Goal: Task Accomplishment & Management: Complete application form

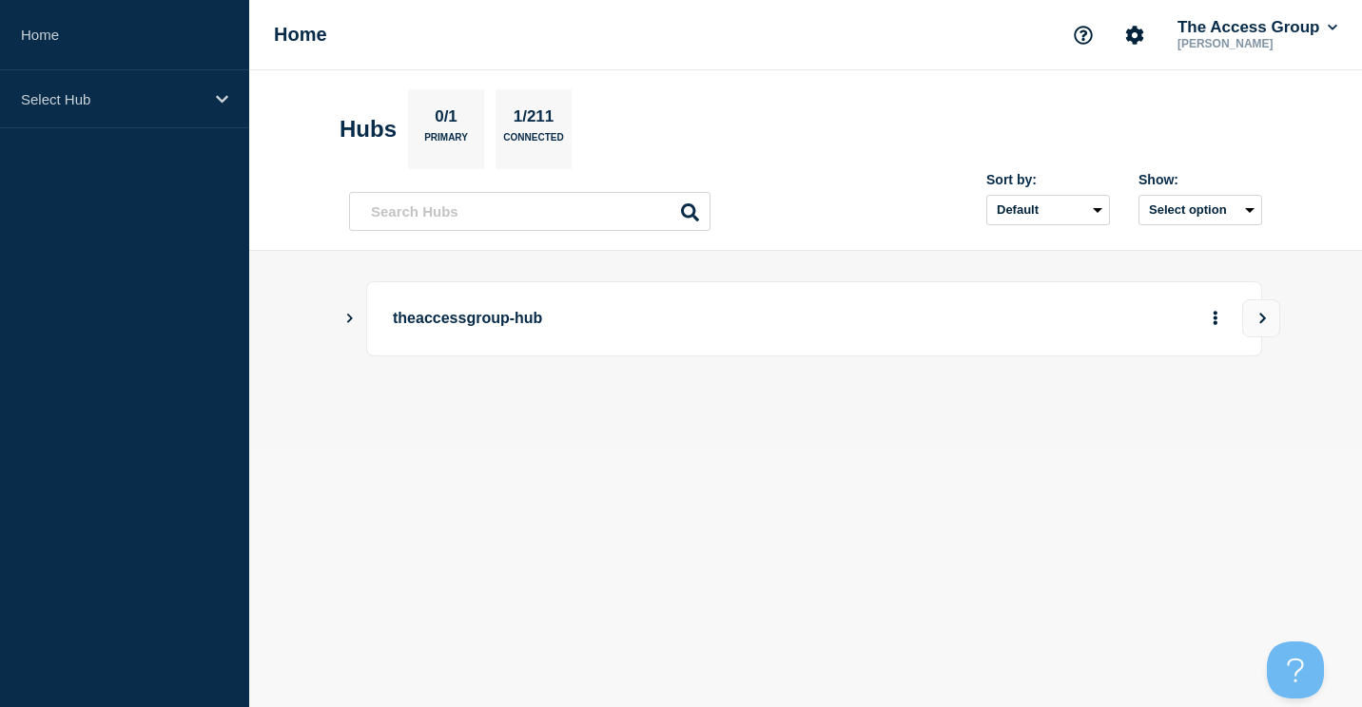
click at [422, 327] on p "theaccessgroup-hub" at bounding box center [656, 318] width 526 height 35
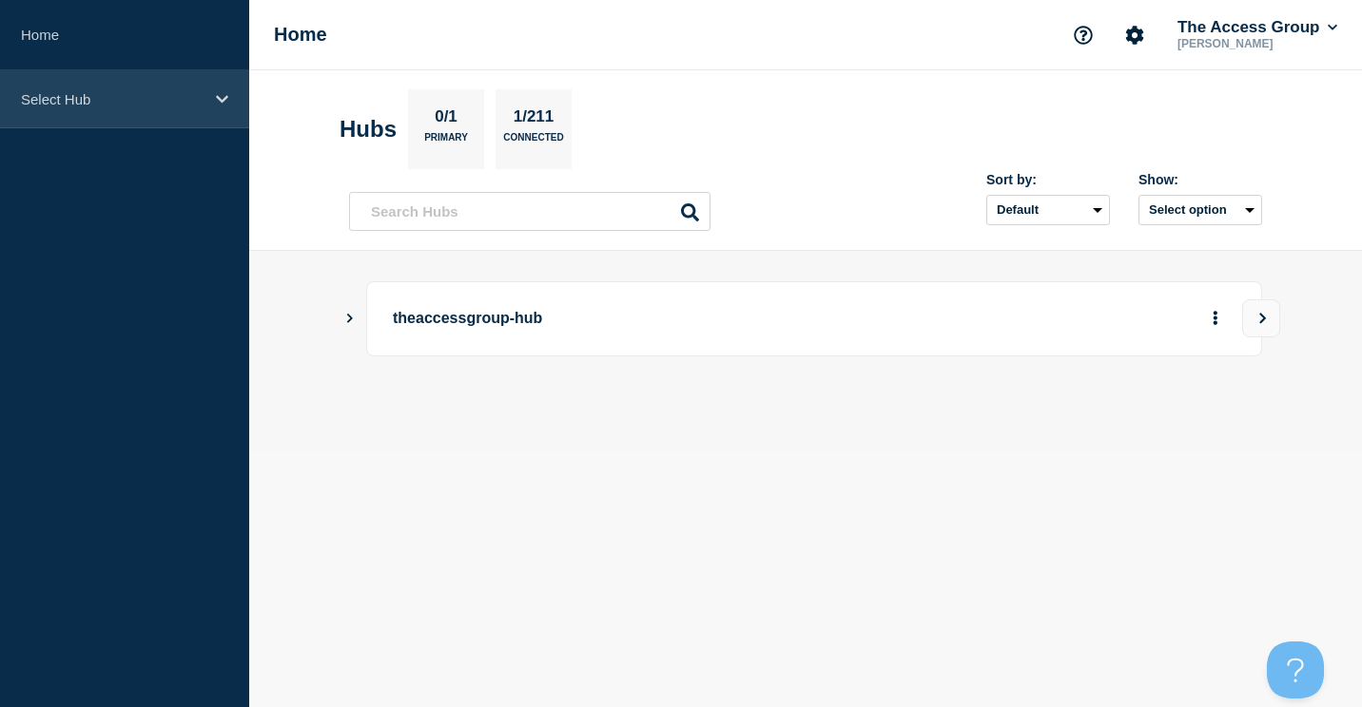
click at [75, 103] on p "Select Hub" at bounding box center [112, 99] width 183 height 16
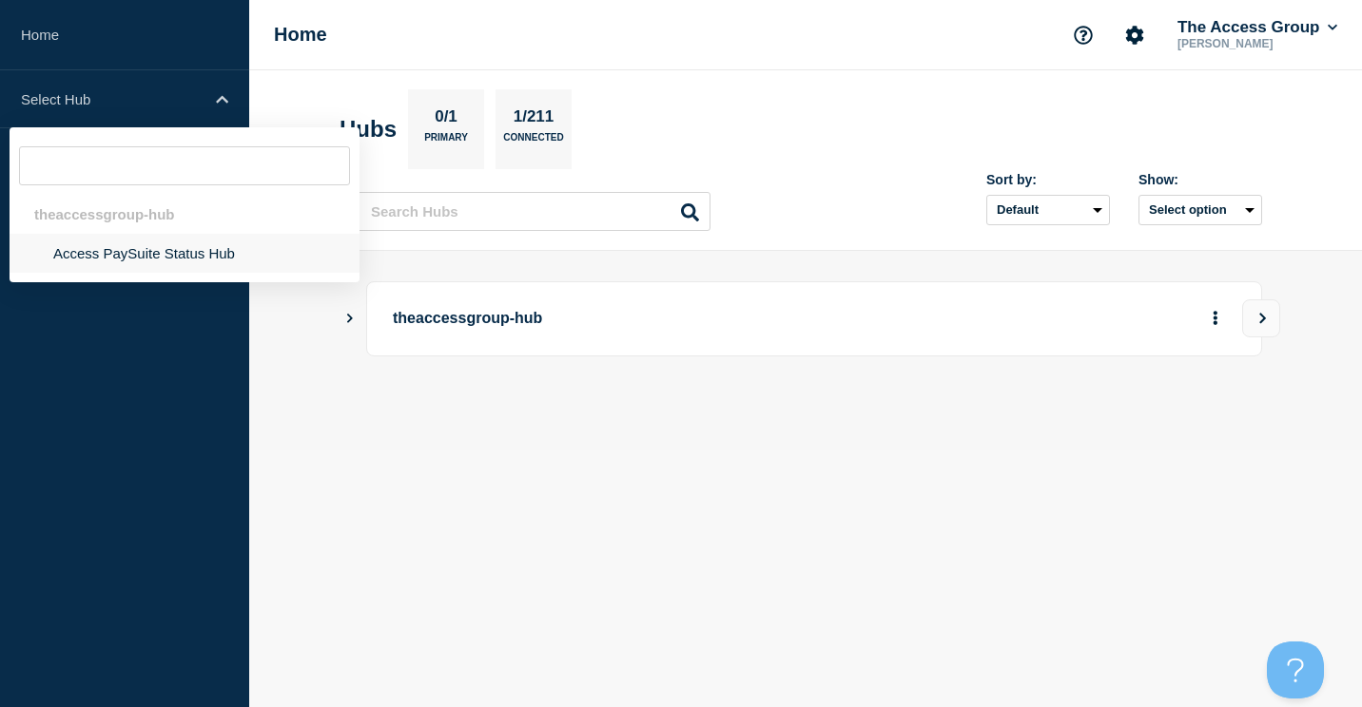
click at [100, 257] on li "Access PaySuite Status Hub" at bounding box center [185, 253] width 350 height 39
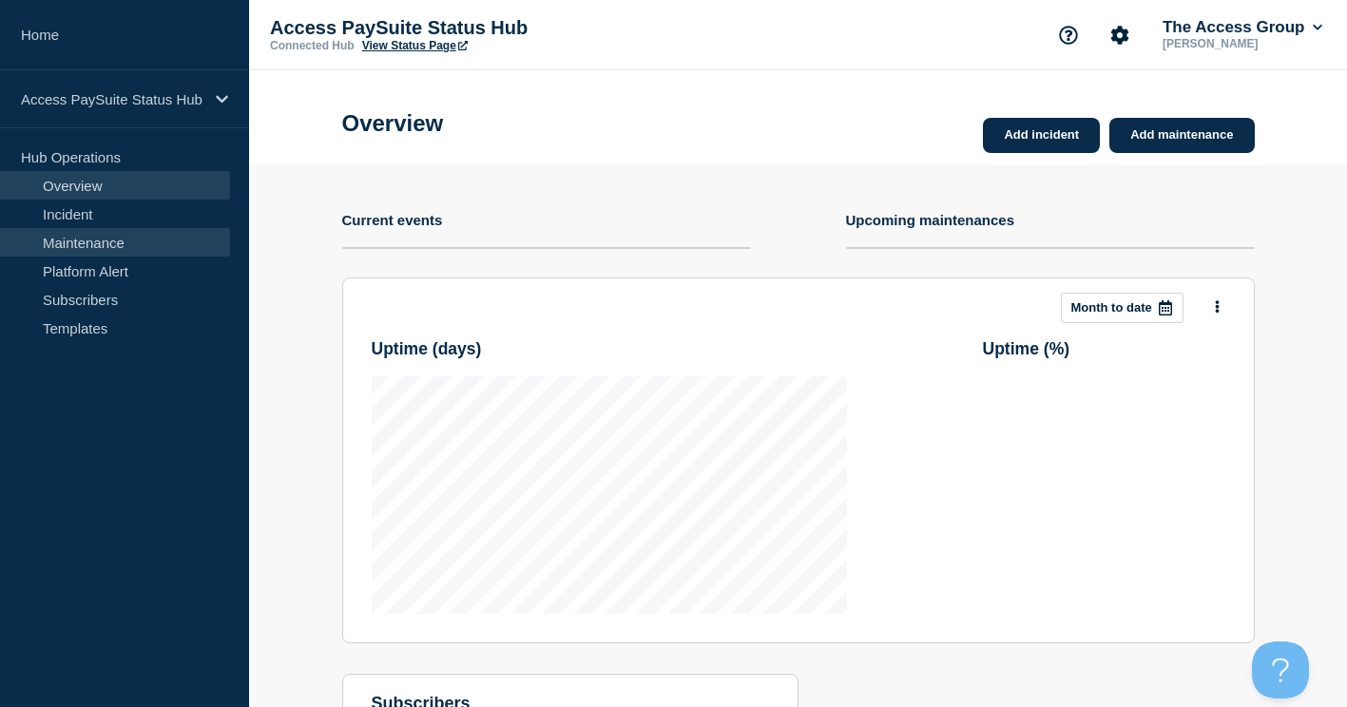
click at [139, 242] on link "Maintenance" at bounding box center [115, 242] width 230 height 29
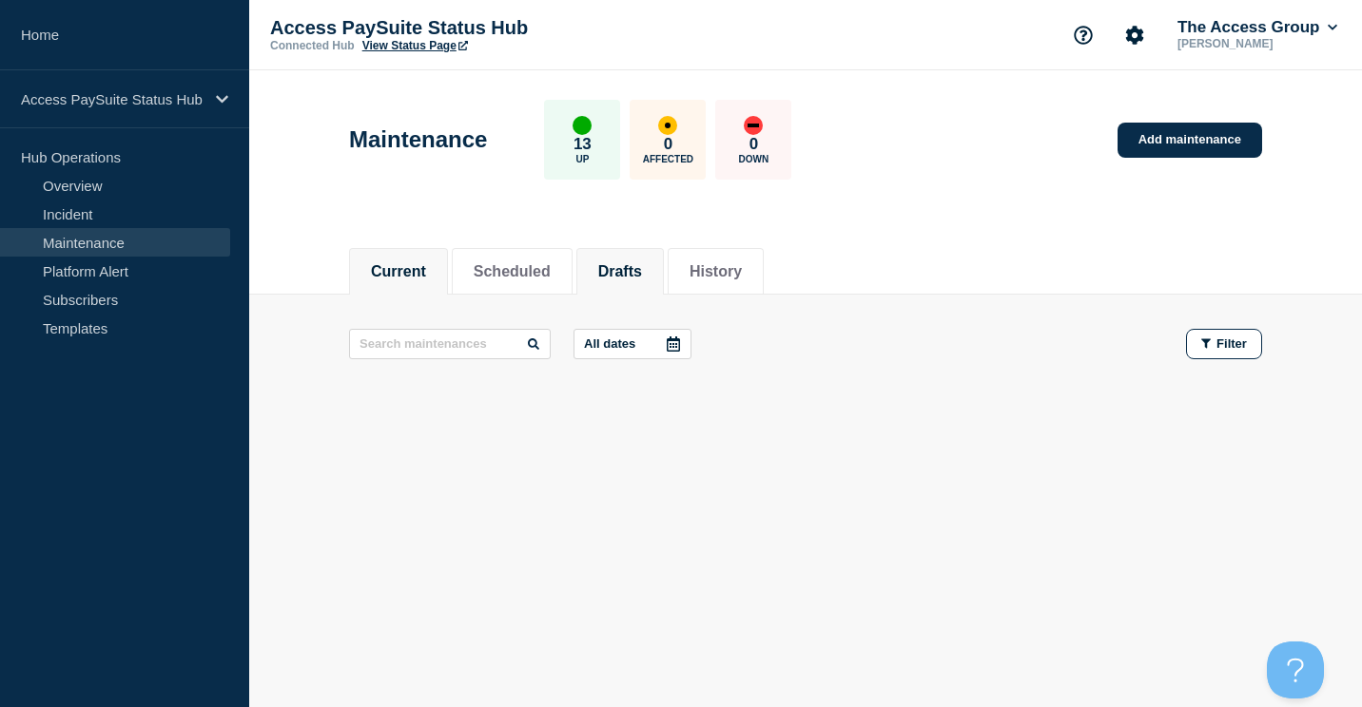
click at [642, 274] on button "Drafts" at bounding box center [620, 271] width 44 height 17
click at [1193, 129] on link "Add maintenance" at bounding box center [1189, 140] width 145 height 35
click at [1196, 133] on link "Add maintenance" at bounding box center [1189, 140] width 145 height 35
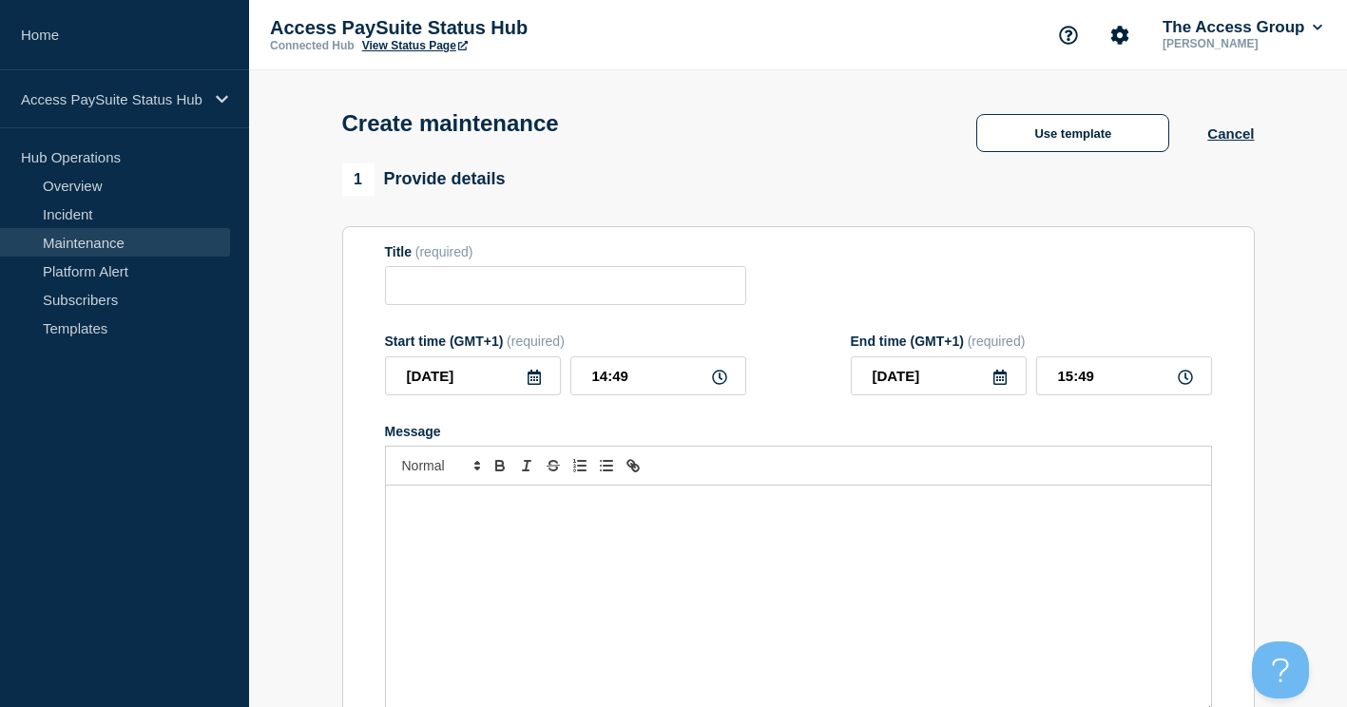
click at [539, 380] on icon at bounding box center [534, 377] width 13 height 15
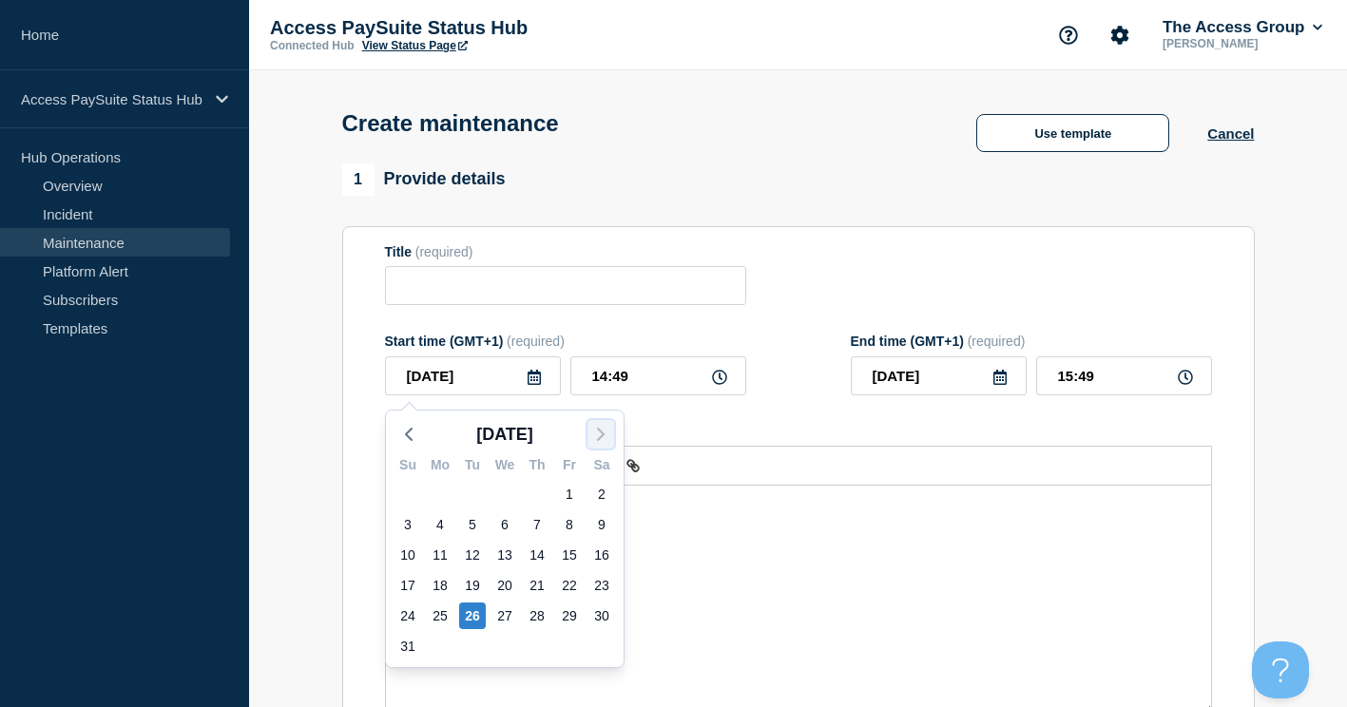
click at [591, 433] on icon "button" at bounding box center [601, 434] width 23 height 23
click at [532, 531] on div "11" at bounding box center [537, 525] width 27 height 27
type input "2025-09-11"
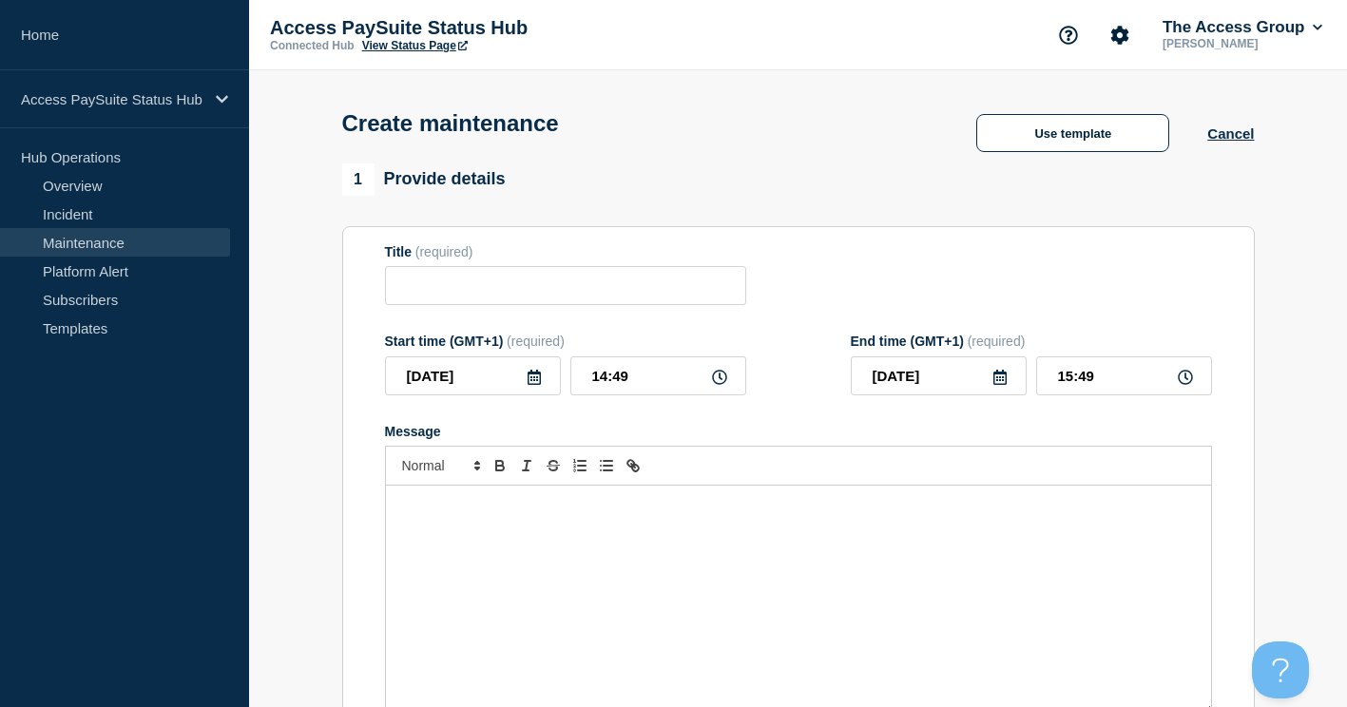
click at [719, 380] on icon at bounding box center [719, 377] width 15 height 15
click at [447, 358] on div "Start time (GMT+1) (required) 2025-09-11 14:49" at bounding box center [565, 365] width 361 height 62
click at [472, 292] on input "Title" at bounding box center [565, 285] width 361 height 39
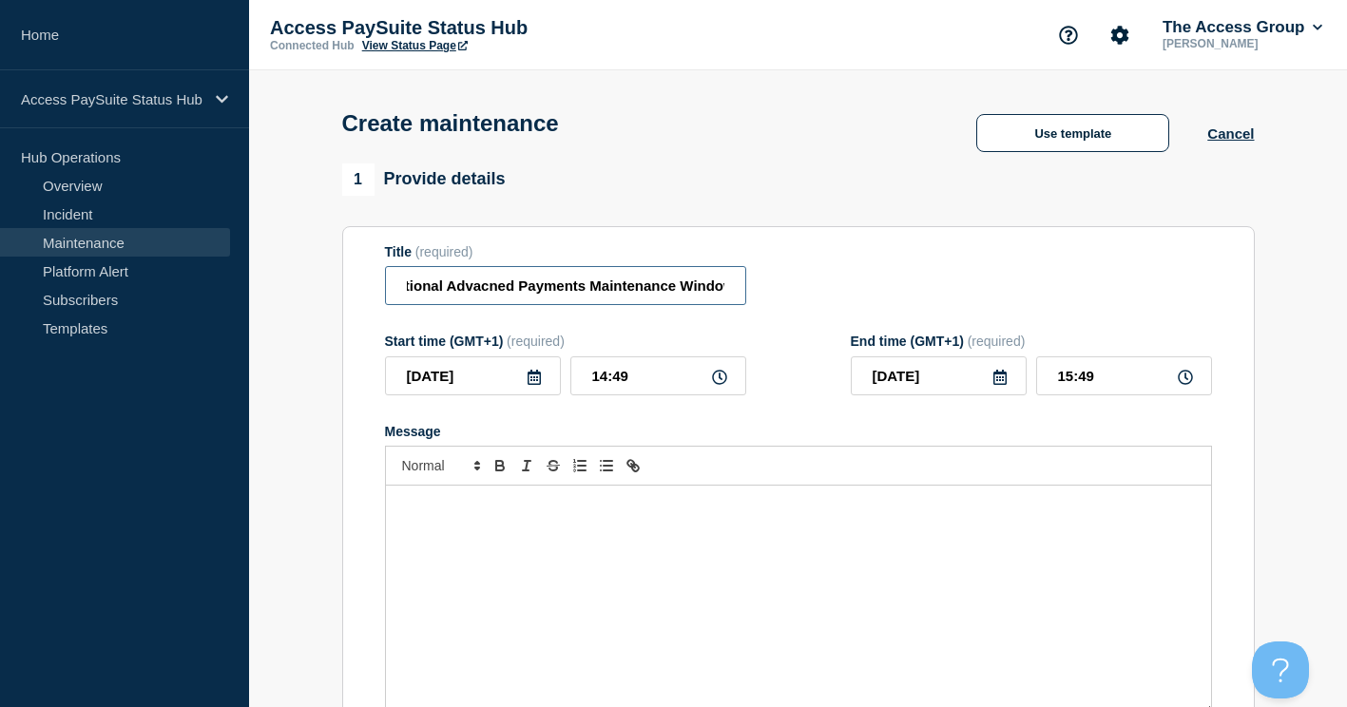
scroll to position [0, 44]
type input "Additional Advacned Payments Maintenance Window"
click at [717, 385] on icon at bounding box center [719, 377] width 15 height 15
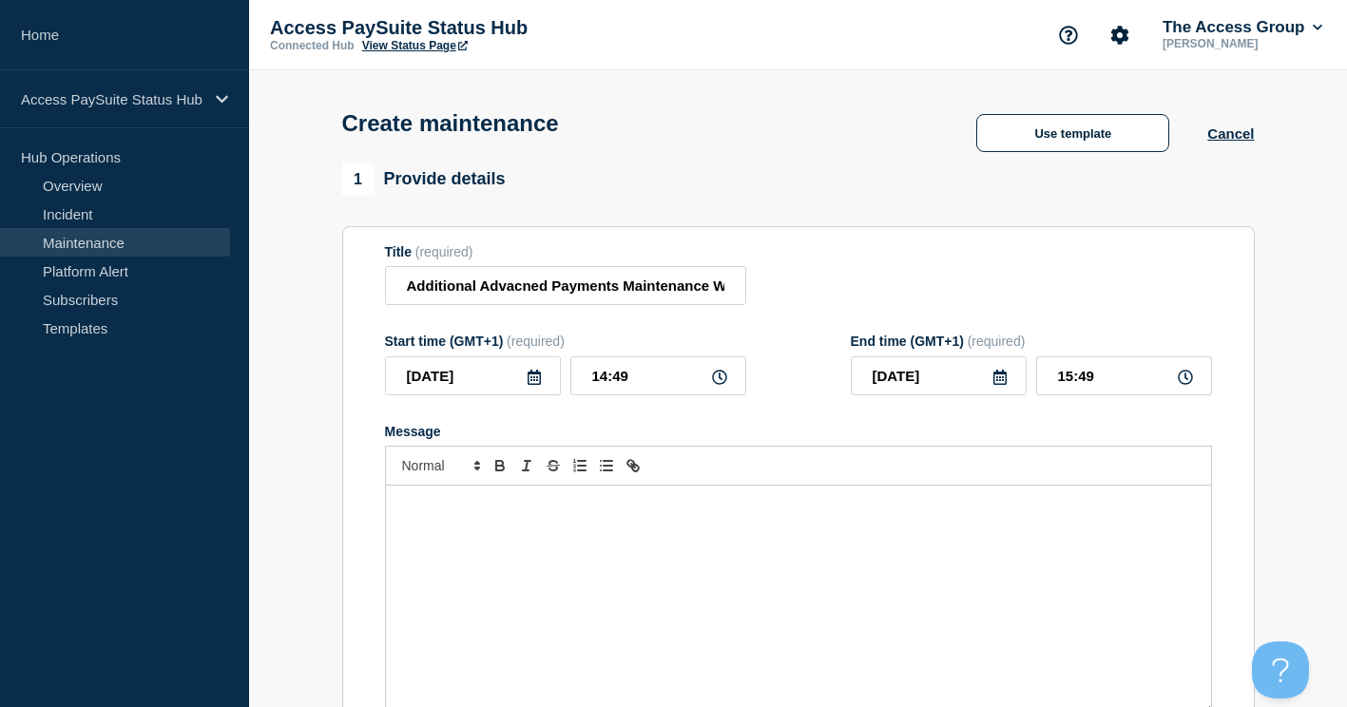
click at [718, 374] on icon at bounding box center [719, 377] width 15 height 15
click at [589, 384] on input "14:49" at bounding box center [659, 376] width 176 height 39
type input "04:49"
type input "05:49"
type input "06:49"
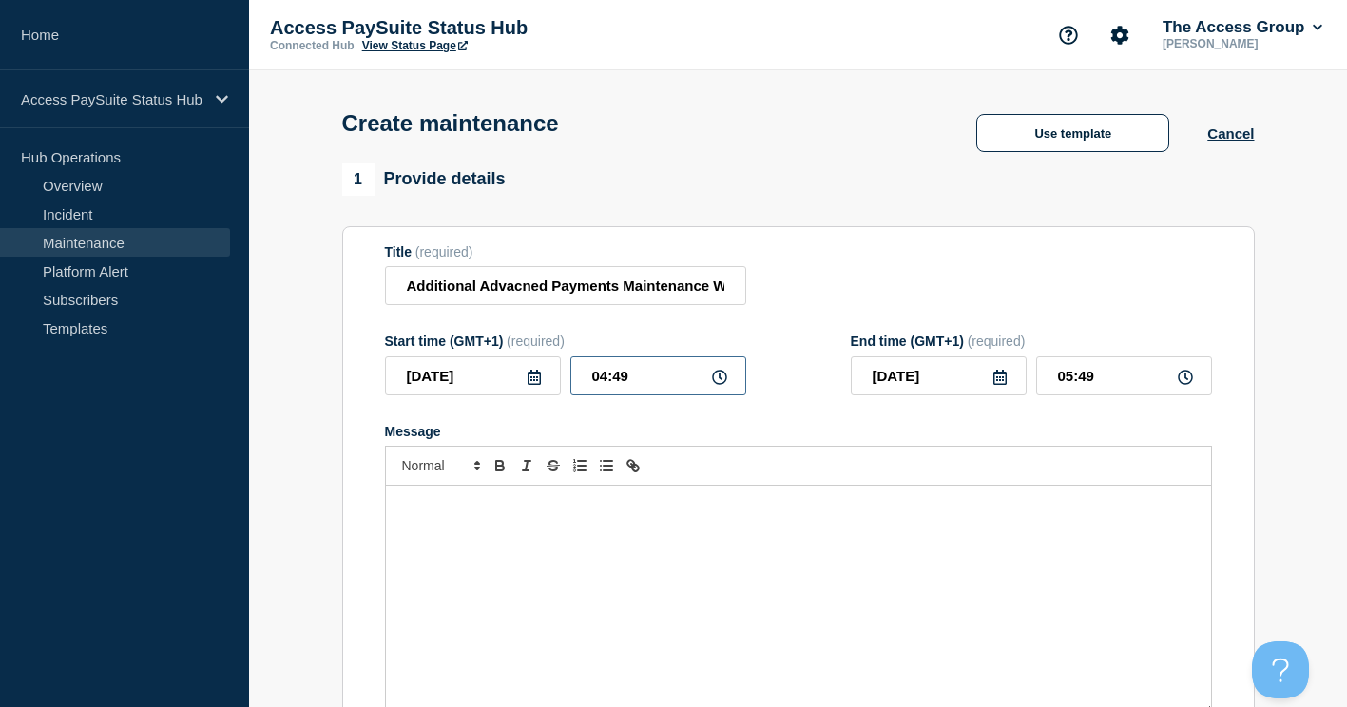
type input "07:49"
type input "06:39"
type input "07:39"
type input "06:30"
click at [885, 387] on input "2025-09-11" at bounding box center [939, 376] width 176 height 39
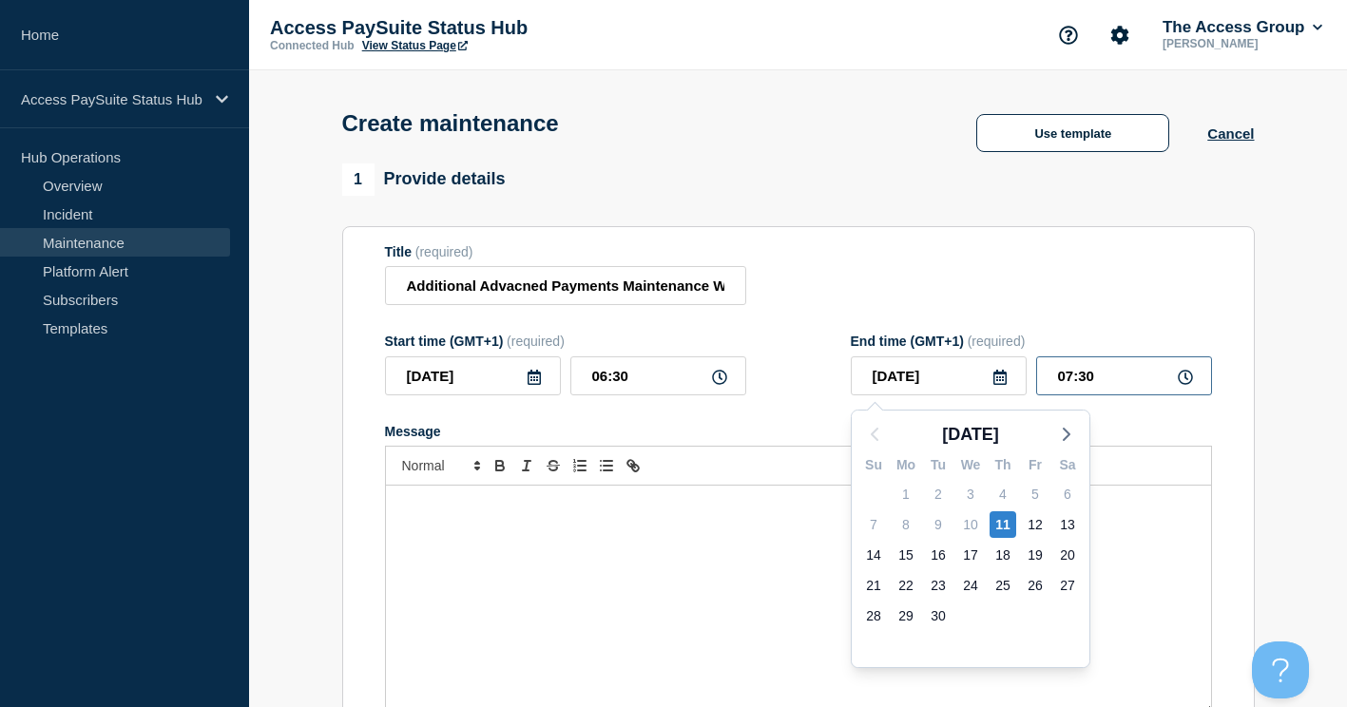
click at [1131, 380] on input "07:30" at bounding box center [1124, 376] width 176 height 39
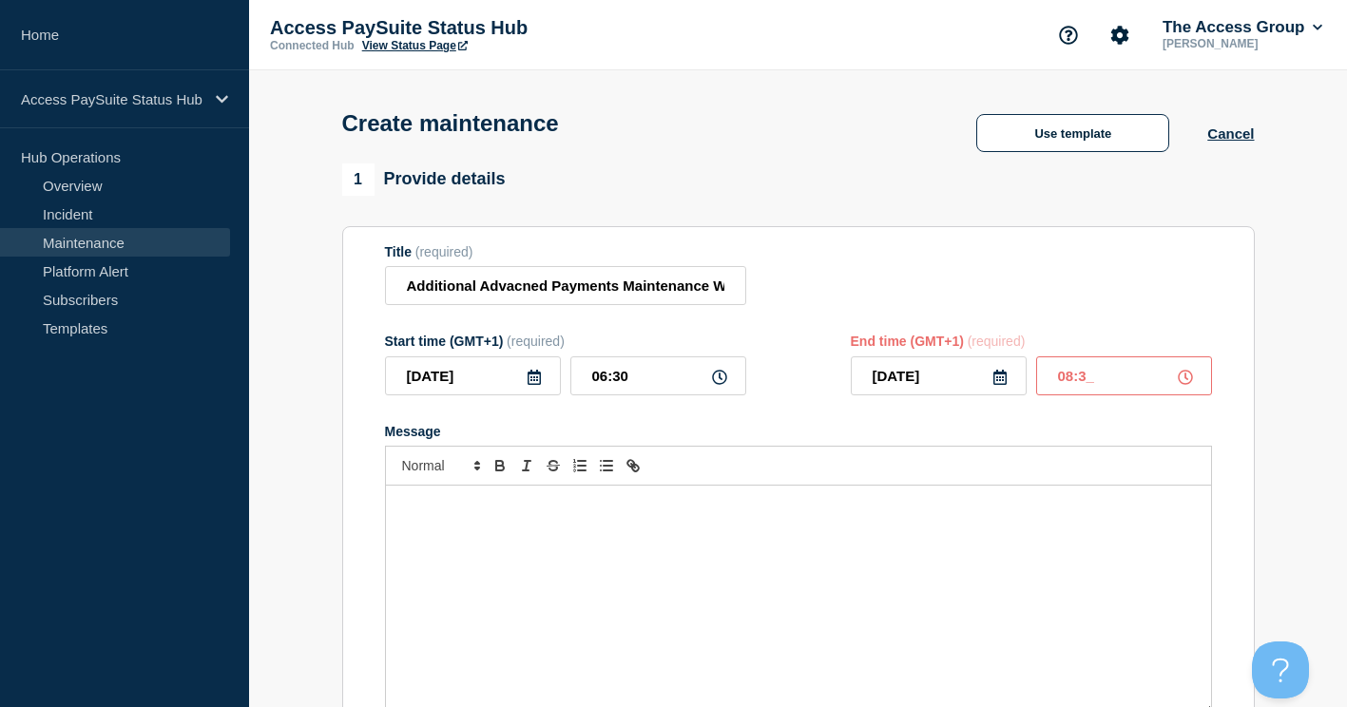
type input "08:30"
click at [589, 545] on div "Message" at bounding box center [798, 600] width 825 height 228
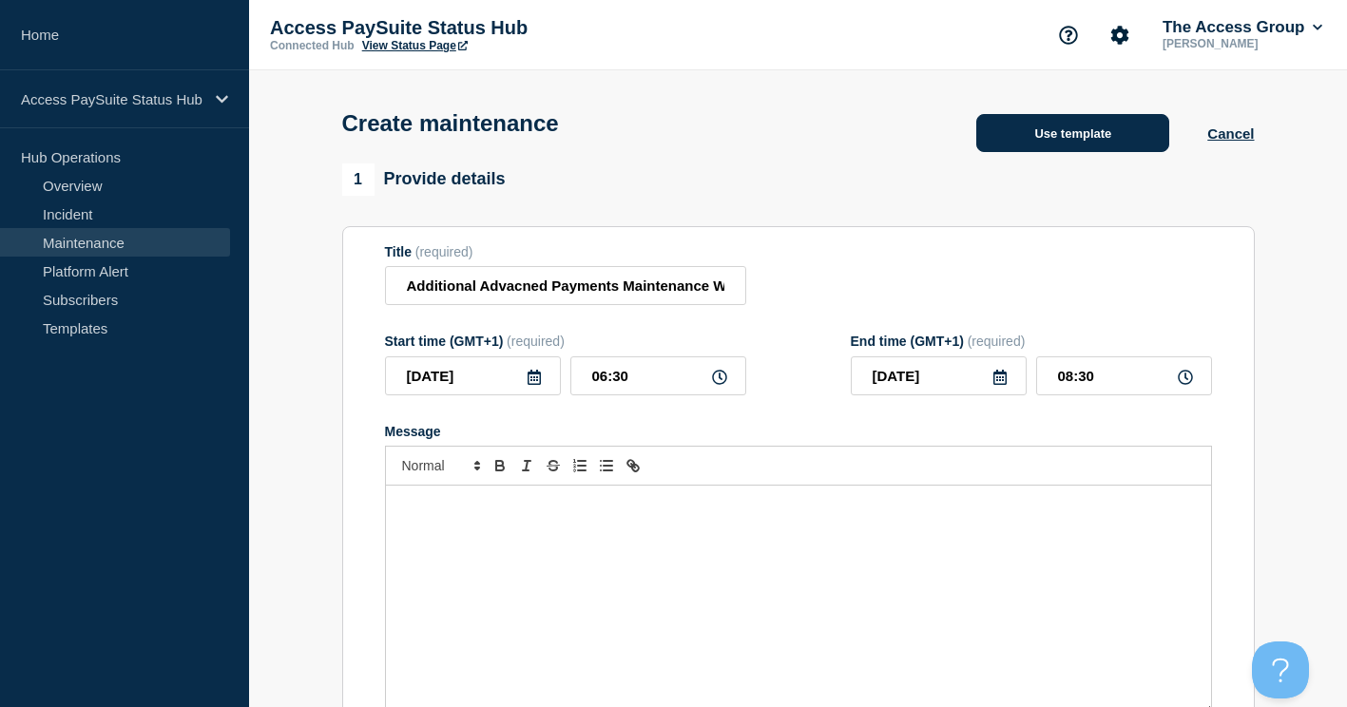
click at [1053, 135] on button "Use template" at bounding box center [1073, 133] width 193 height 38
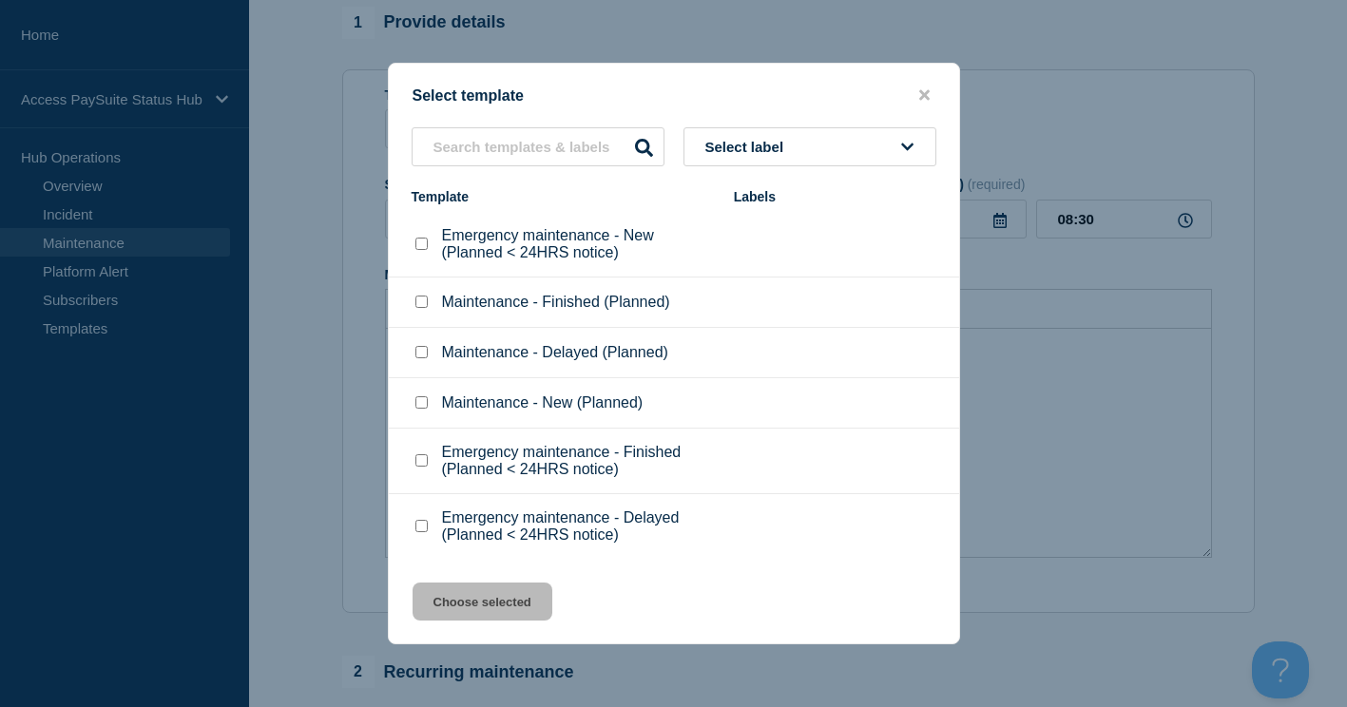
scroll to position [190, 0]
click at [418, 405] on input "Maintenance - New (Planned) checkbox" at bounding box center [422, 403] width 12 height 12
checkbox input "true"
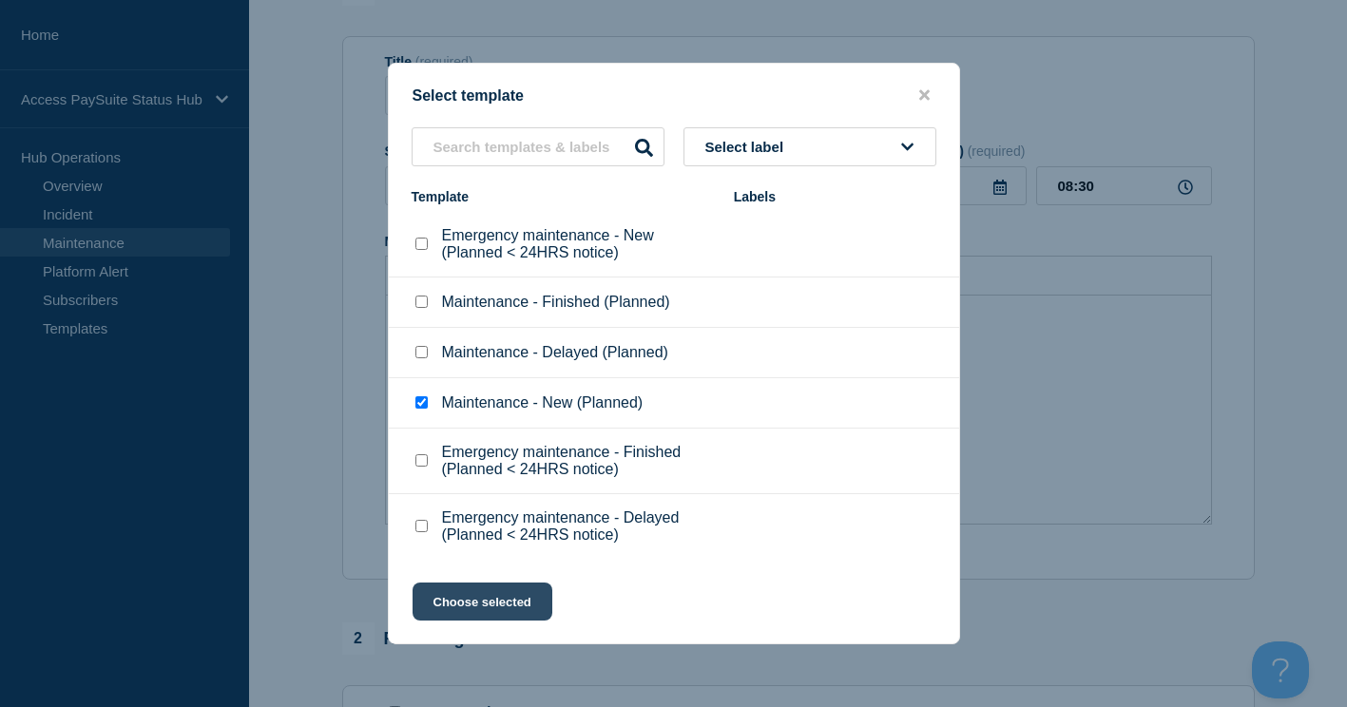
click at [484, 599] on button "Choose selected" at bounding box center [483, 602] width 140 height 38
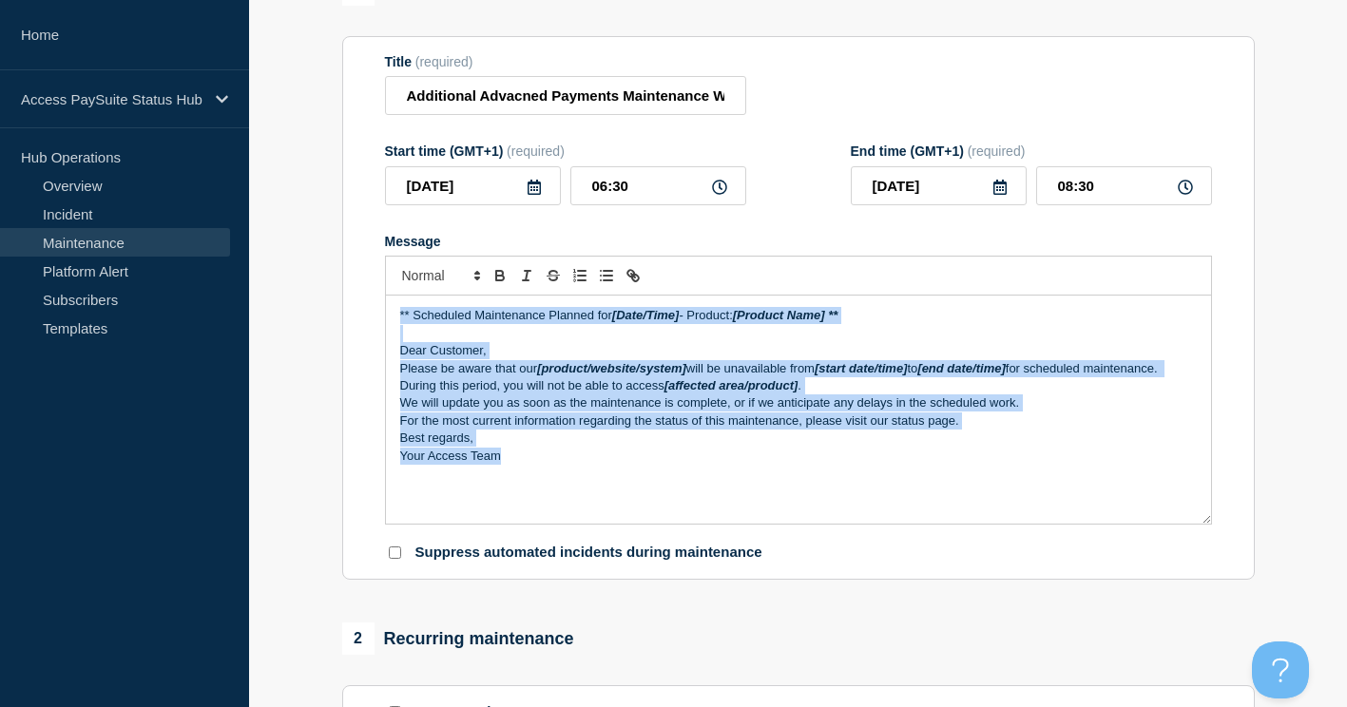
drag, startPoint x: 506, startPoint y: 462, endPoint x: 384, endPoint y: 309, distance: 195.6
click at [385, 309] on div "** Scheduled Maintenance Planned for [Date/Time] - Product: [Product Name] ** D…" at bounding box center [798, 410] width 827 height 229
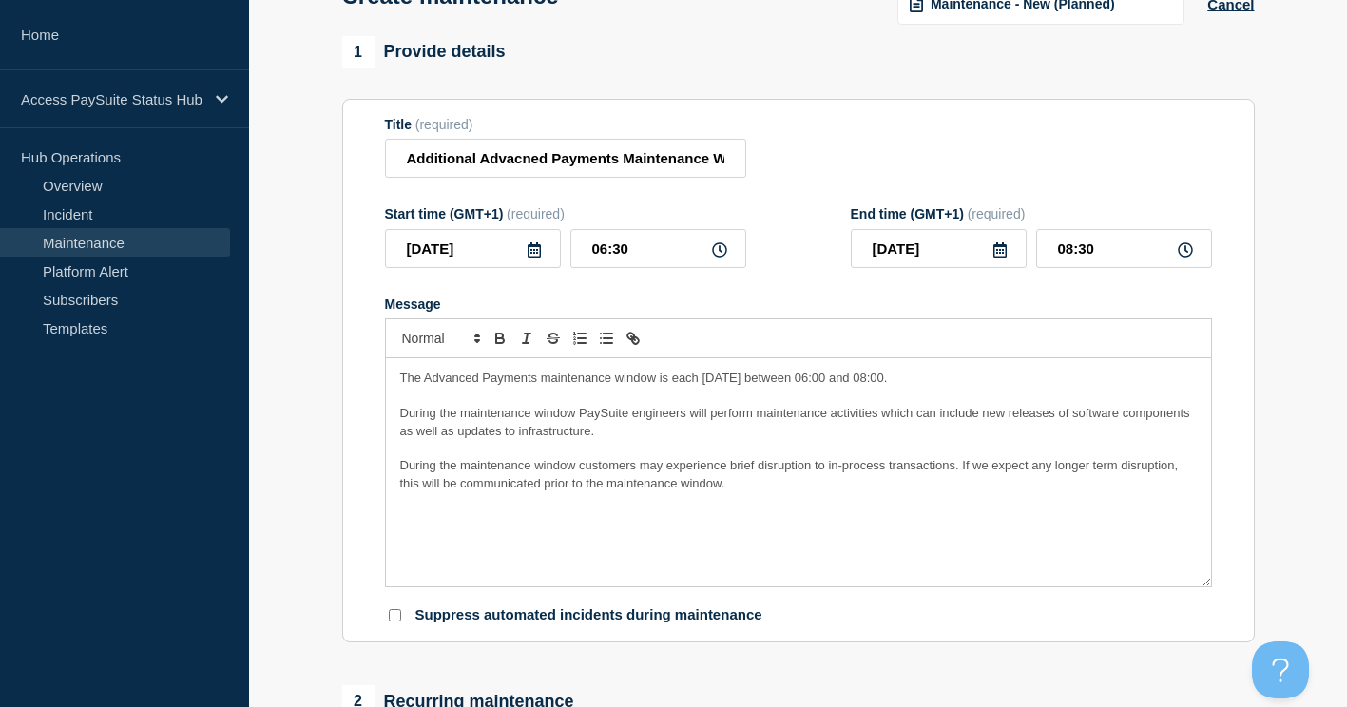
scroll to position [95, 0]
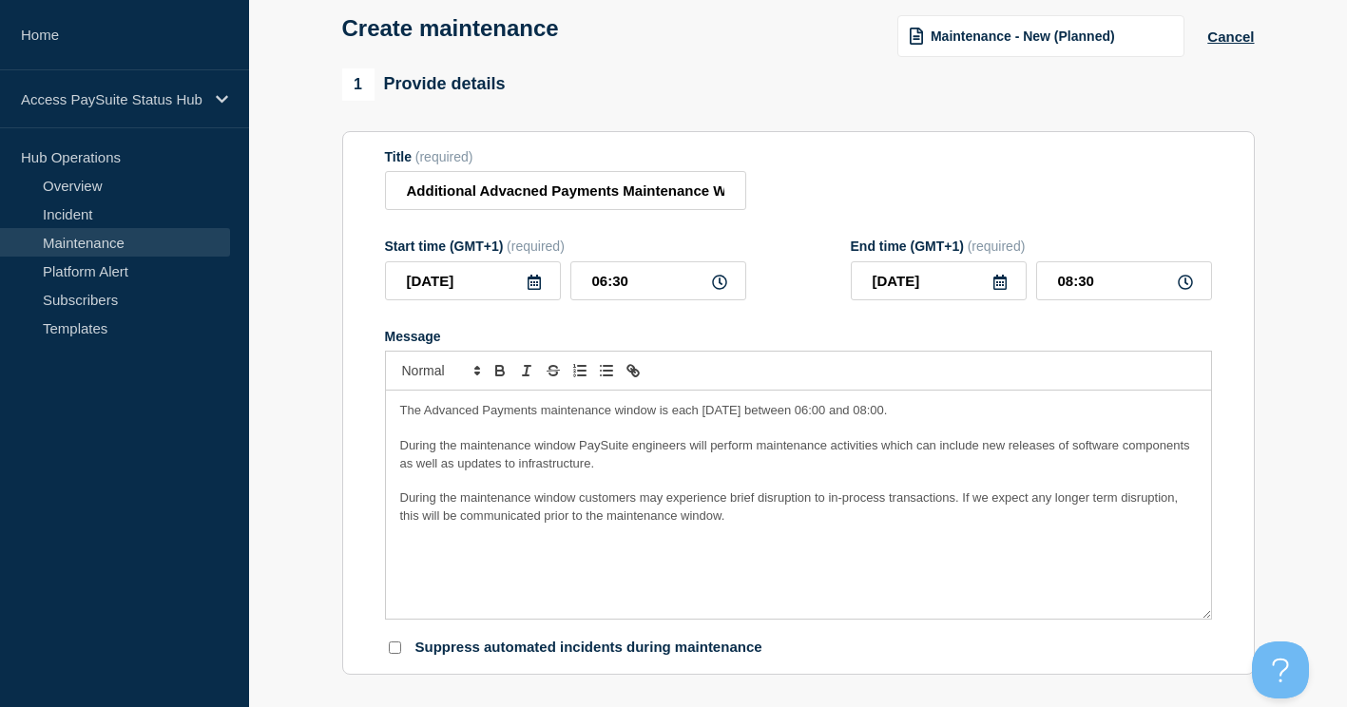
click at [402, 417] on span "The Advanced Payments maintenance window is each Wednesday between 06:00 and 08…" at bounding box center [644, 410] width 488 height 14
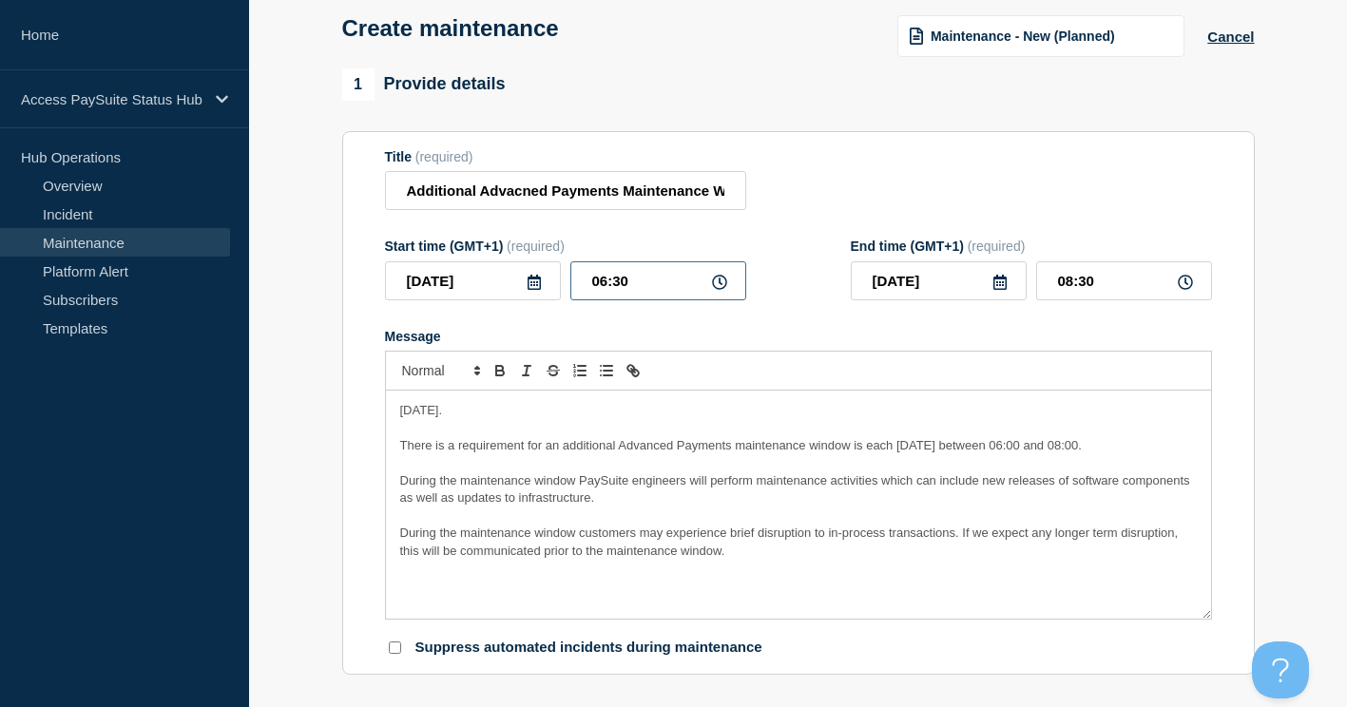
click at [647, 293] on input "06:30" at bounding box center [659, 280] width 176 height 39
type input "06:00"
type input "08:00"
click at [1126, 288] on input "08:00" at bounding box center [1124, 280] width 176 height 39
click at [842, 418] on p "Thursday 11th September 2025." at bounding box center [798, 410] width 797 height 17
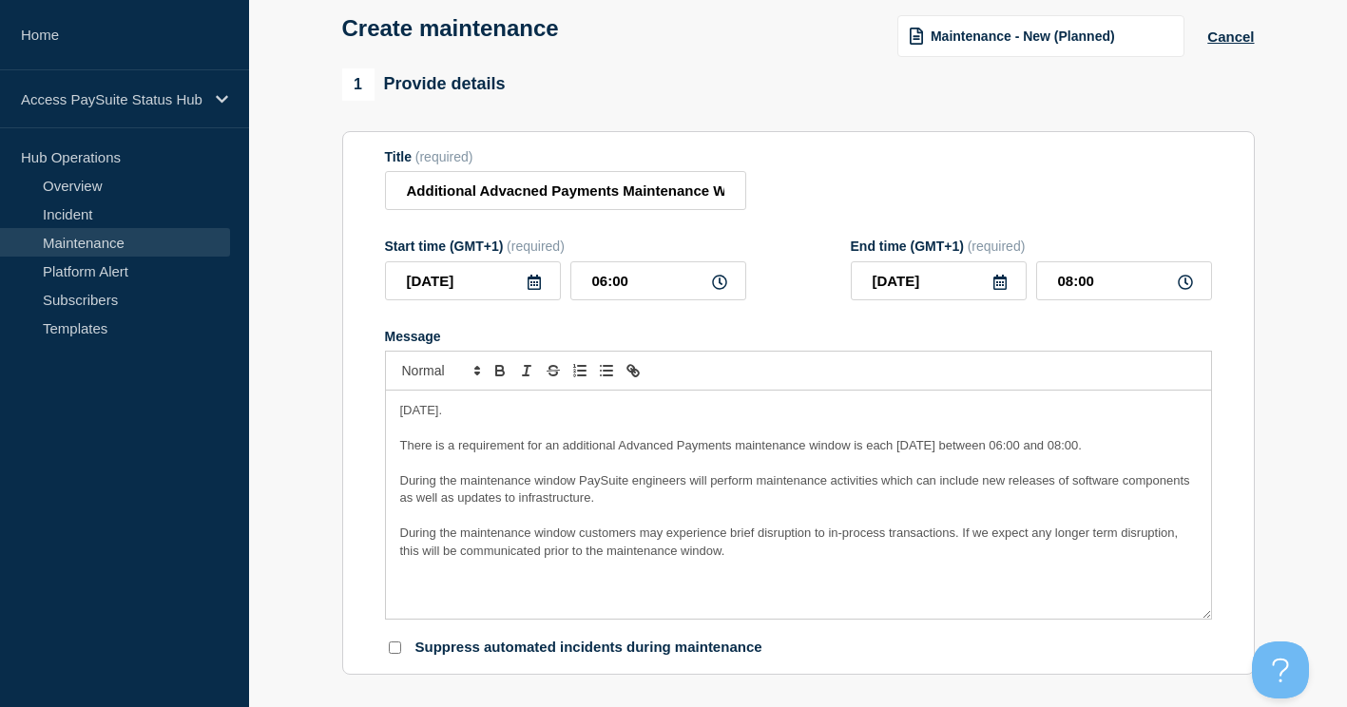
click at [854, 437] on p "Message" at bounding box center [798, 428] width 797 height 17
click at [810, 451] on span "There is a requirement for an additional Advanced Payments maintenance window i…" at bounding box center [741, 445] width 682 height 14
click at [854, 453] on span "There is a requirement for an additional Advanced Payments maintenance window i…" at bounding box center [741, 445] width 682 height 14
click at [797, 484] on span "During the maintenance window PaySuite engineers will perform maintenance activ…" at bounding box center [797, 489] width 794 height 31
drag, startPoint x: 597, startPoint y: 413, endPoint x: 277, endPoint y: 402, distance: 320.6
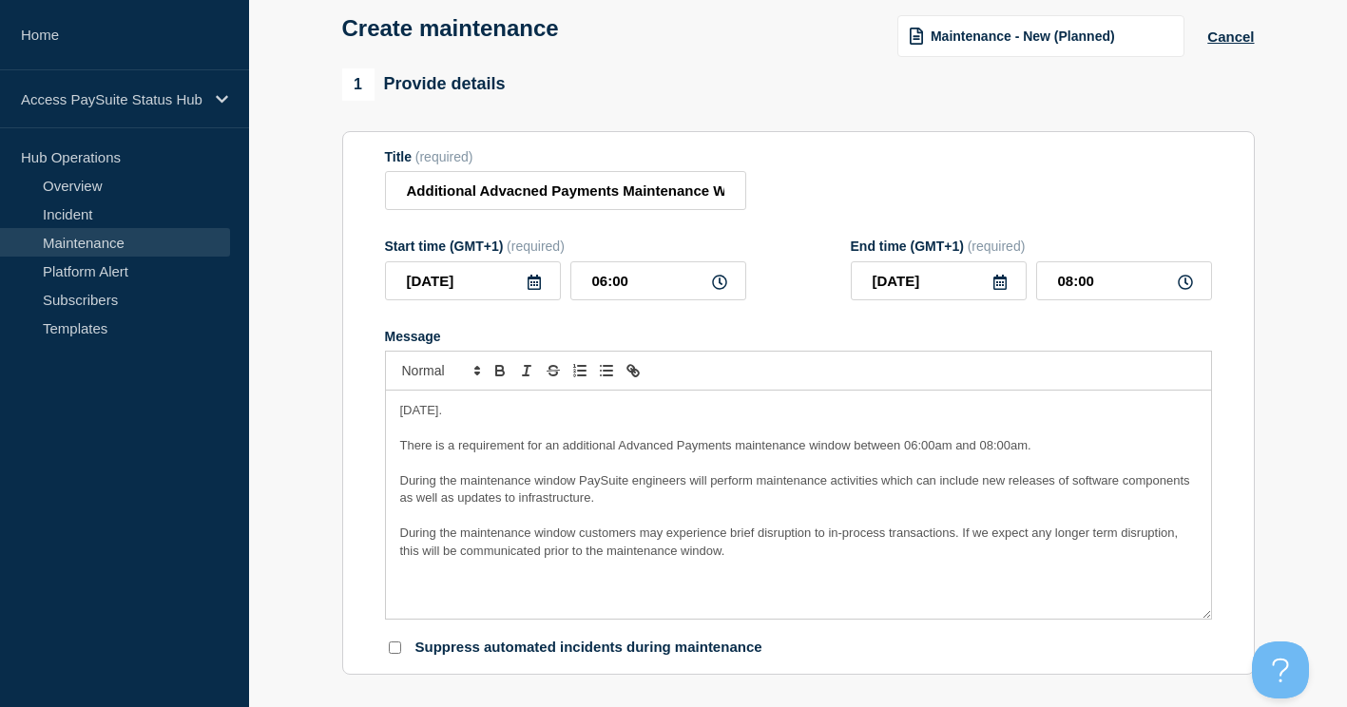
click at [492, 376] on icon "Toggle bold text" at bounding box center [500, 370] width 17 height 17
click at [725, 419] on p "Thursday 11th September 2025." at bounding box center [798, 410] width 797 height 17
drag, startPoint x: 513, startPoint y: 197, endPoint x: 532, endPoint y: 207, distance: 21.7
click at [513, 197] on input "Additional Advacned Payments Maintenance Window" at bounding box center [565, 190] width 361 height 39
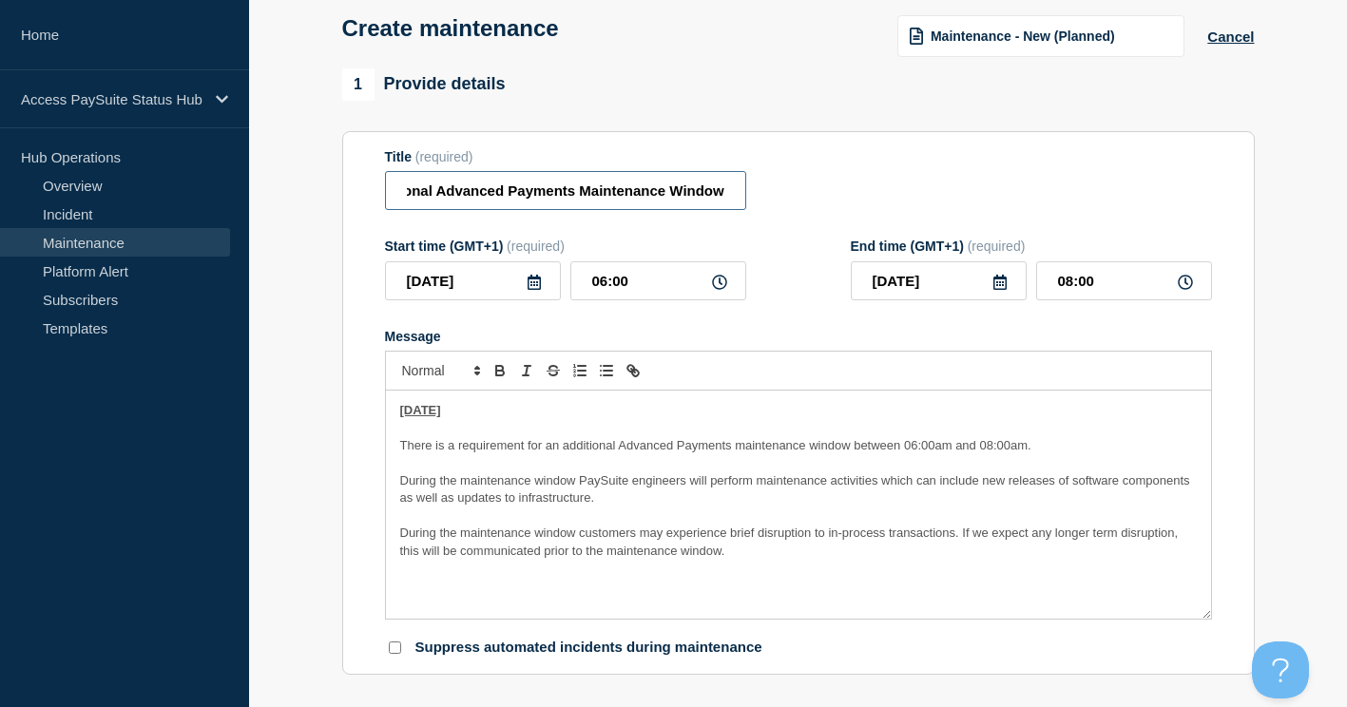
scroll to position [0, 0]
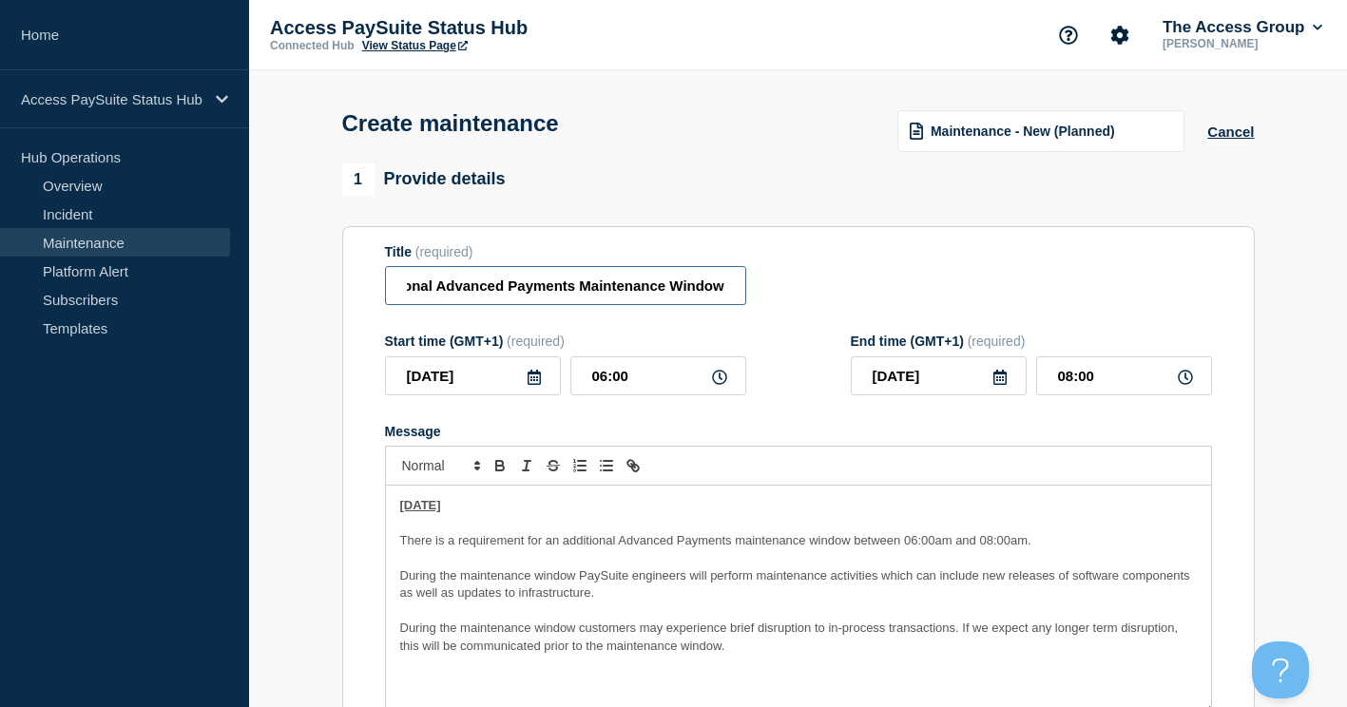
type input "Additional Advanced Payments Maintenance Window"
click at [780, 178] on div "1 Provide details" at bounding box center [798, 180] width 913 height 32
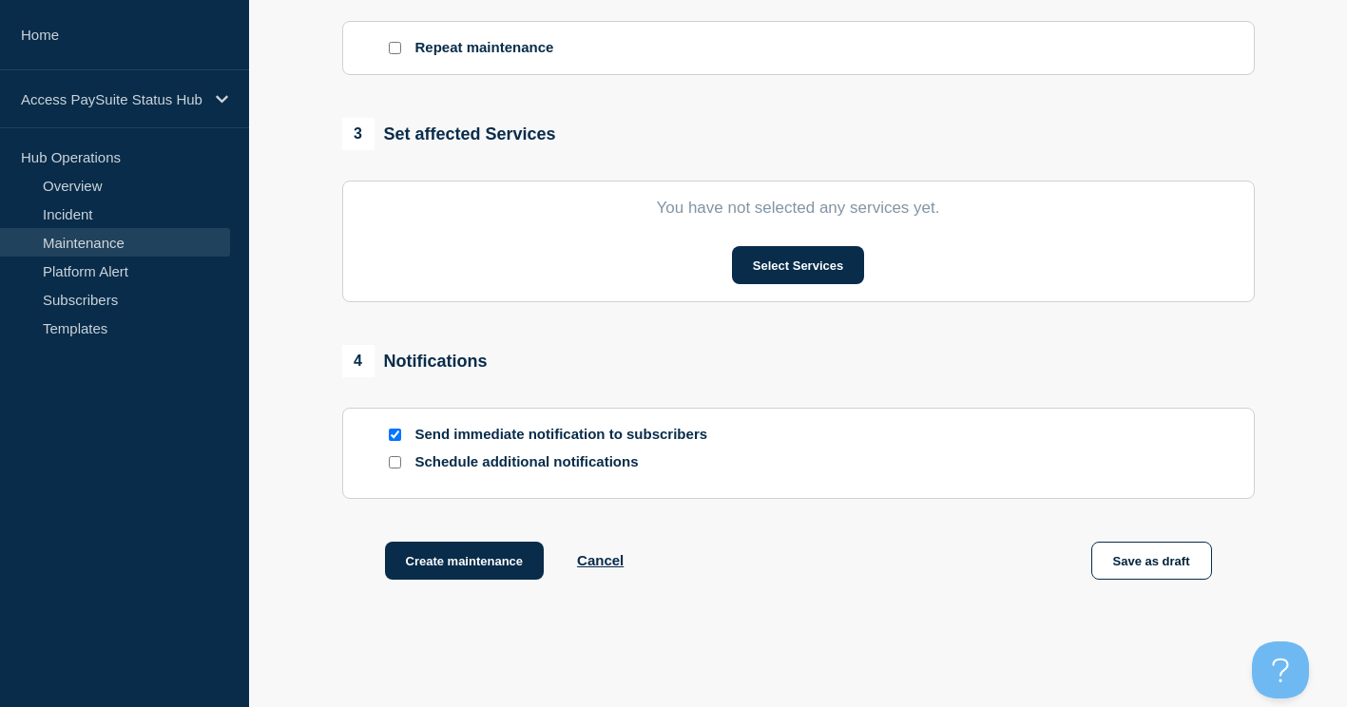
scroll to position [856, 0]
click at [813, 272] on button "Select Services" at bounding box center [798, 264] width 132 height 38
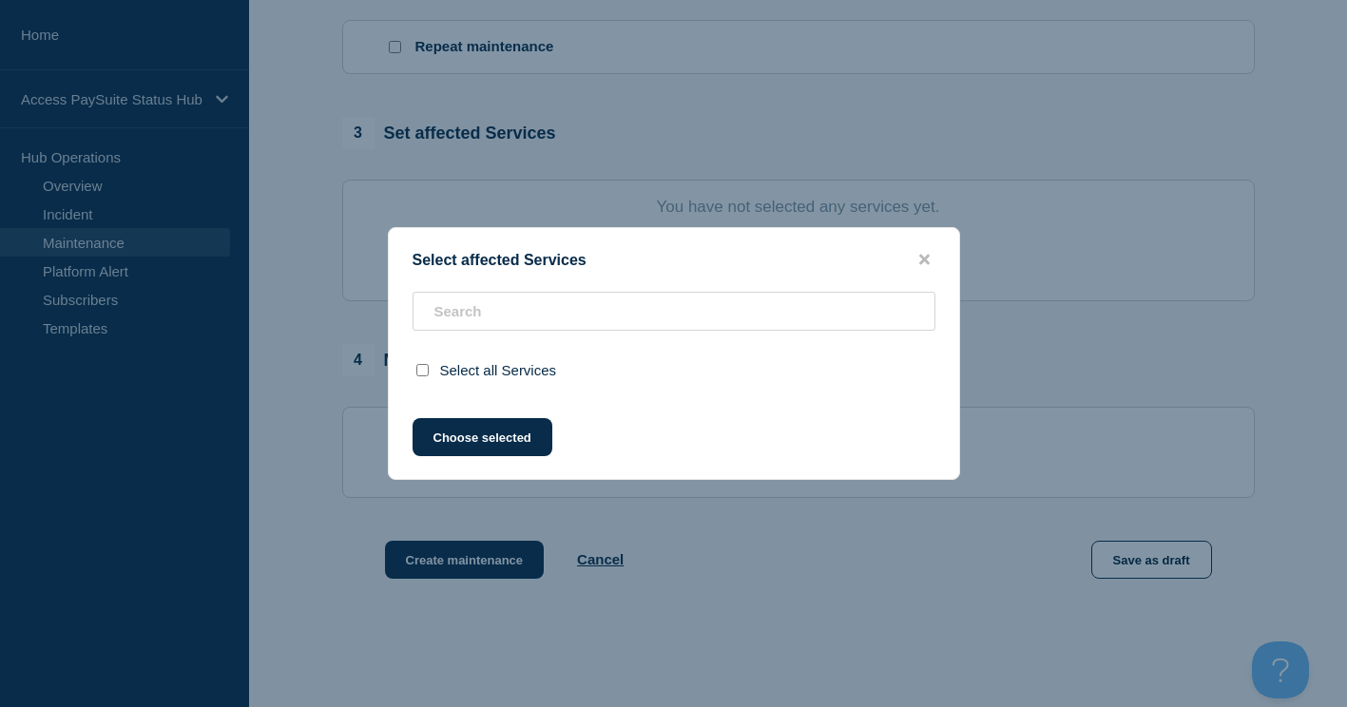
click at [515, 290] on div "Select affected Services Select all Services Choose selected" at bounding box center [674, 353] width 572 height 253
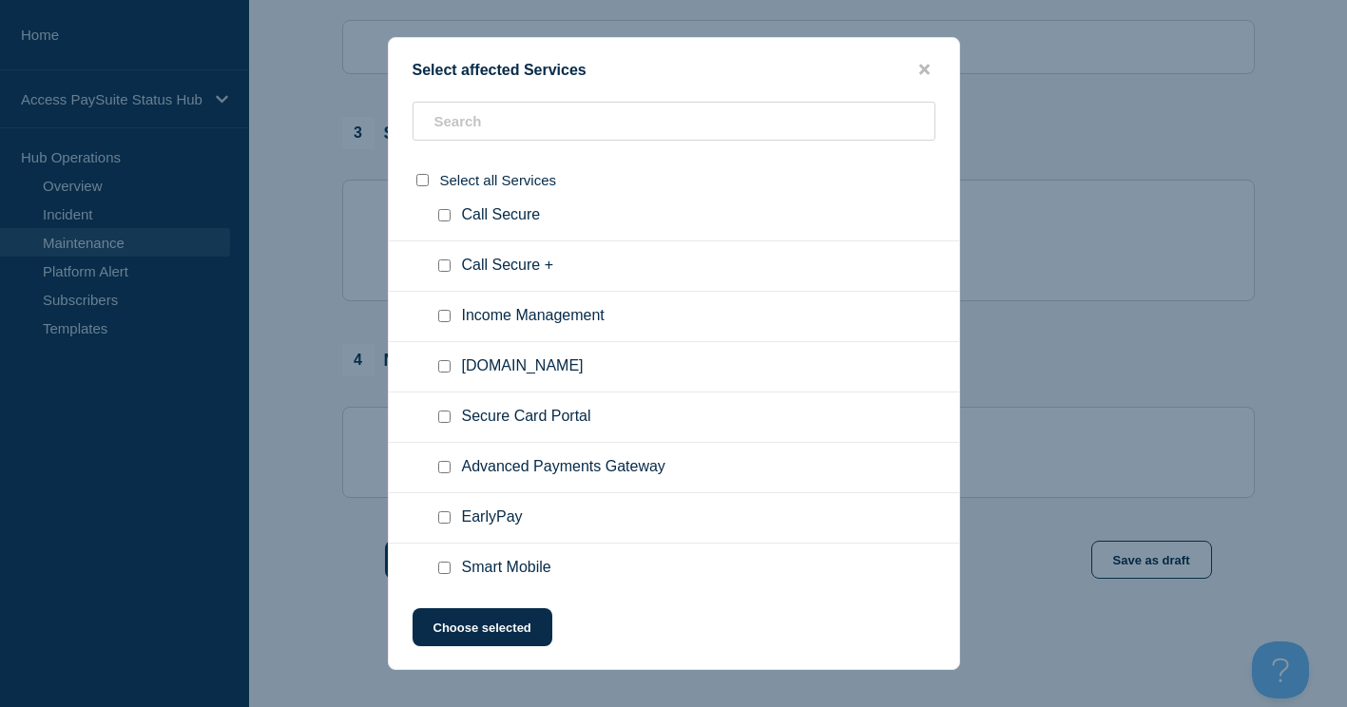
scroll to position [285, 0]
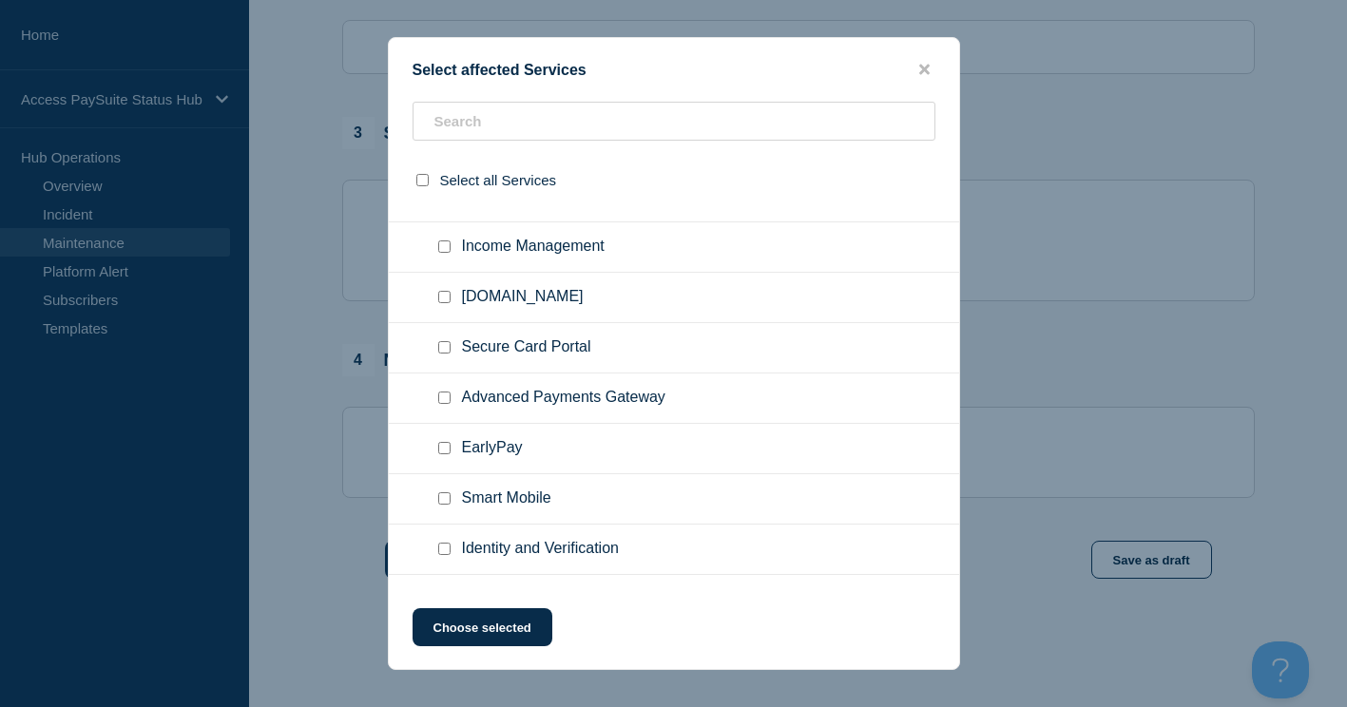
click at [494, 399] on span "Advanced Payments Gateway" at bounding box center [563, 398] width 203 height 19
click at [447, 401] on input "Advanced Payments Gateway checkbox" at bounding box center [444, 398] width 12 height 12
checkbox input "true"
click at [505, 625] on button "Choose selected" at bounding box center [483, 628] width 140 height 38
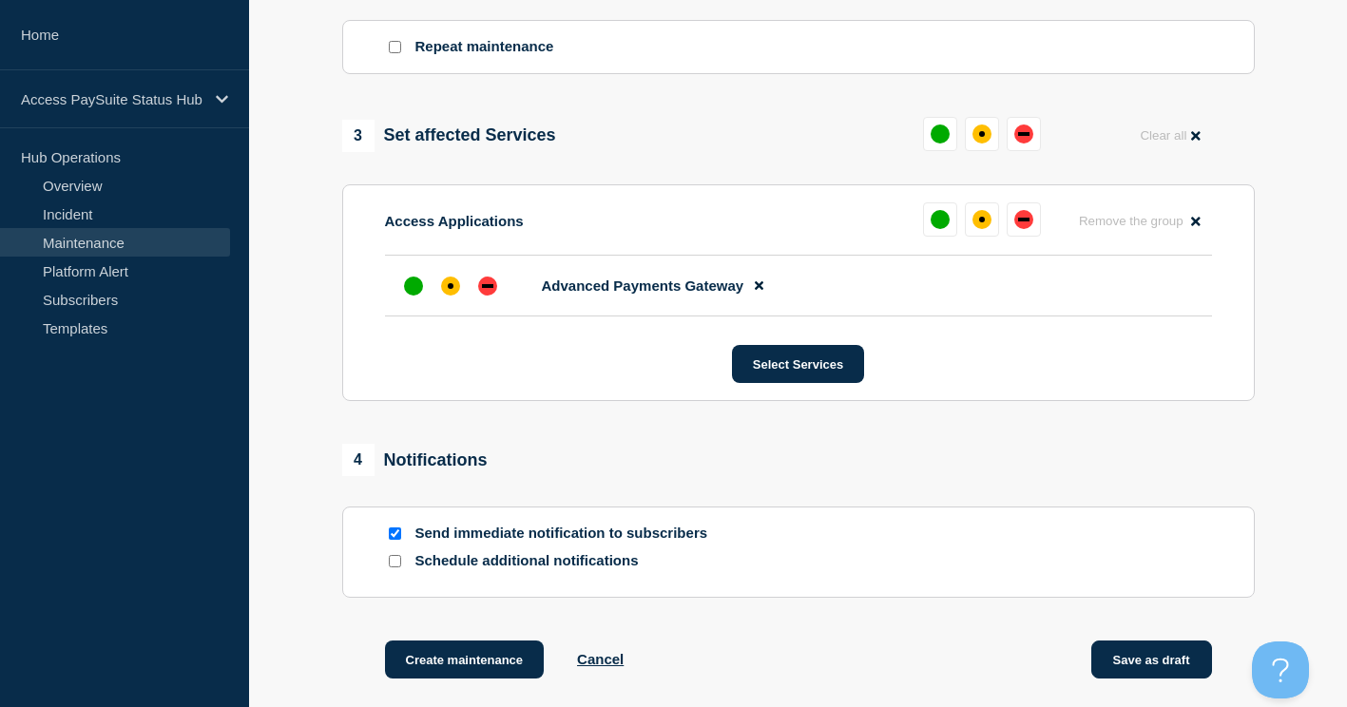
click at [1143, 666] on button "Save as draft" at bounding box center [1152, 660] width 121 height 38
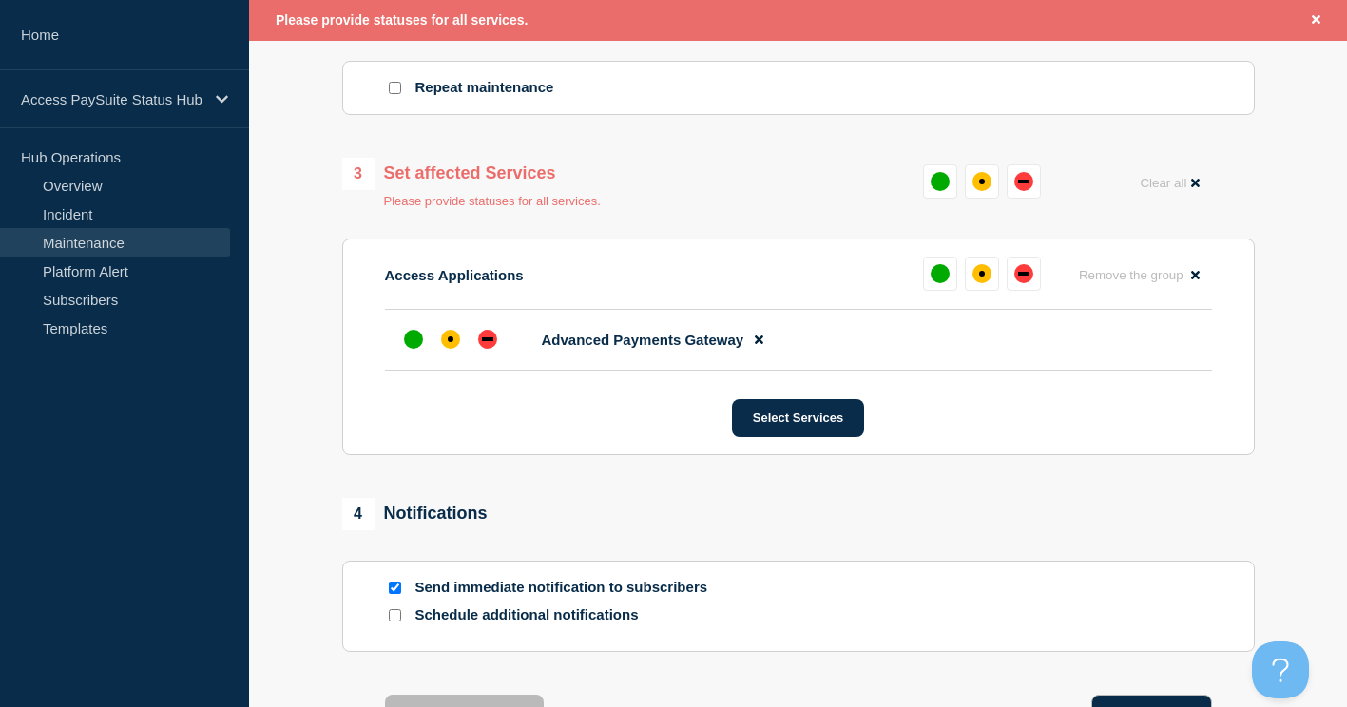
scroll to position [897, 0]
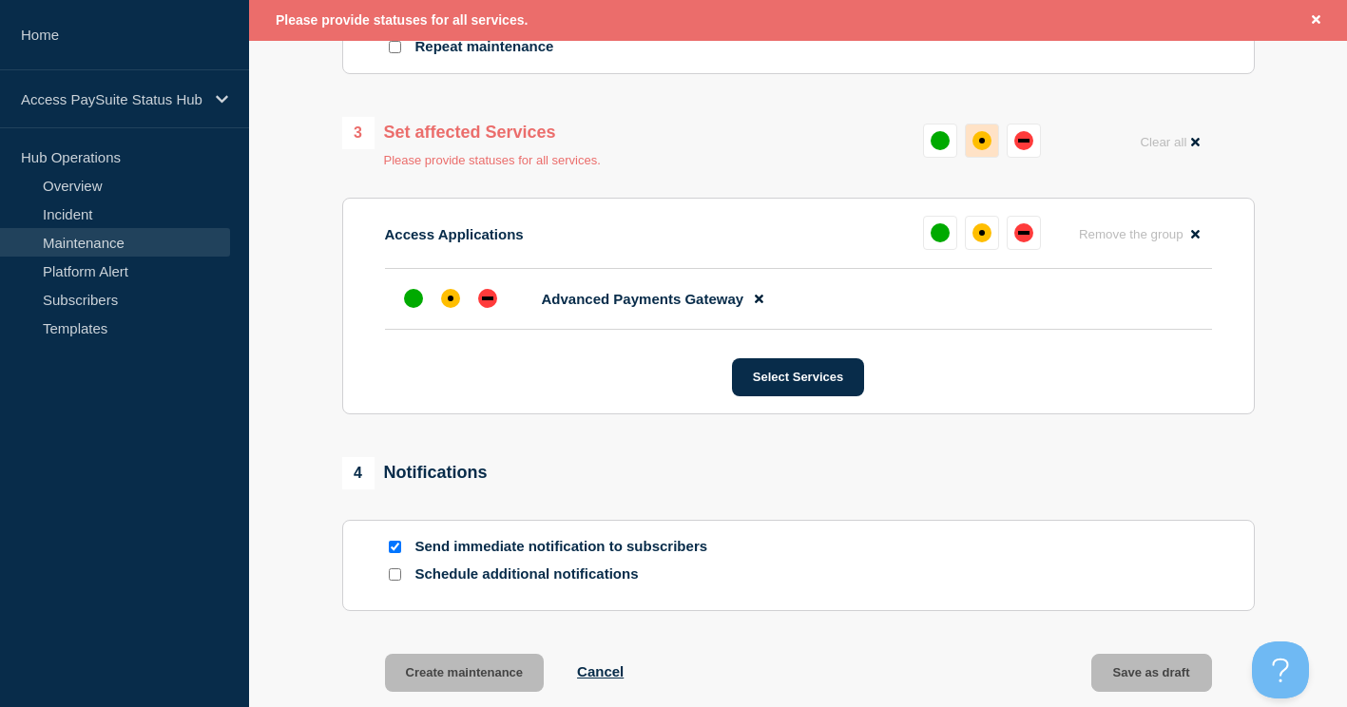
click at [980, 148] on div "affected" at bounding box center [982, 140] width 19 height 19
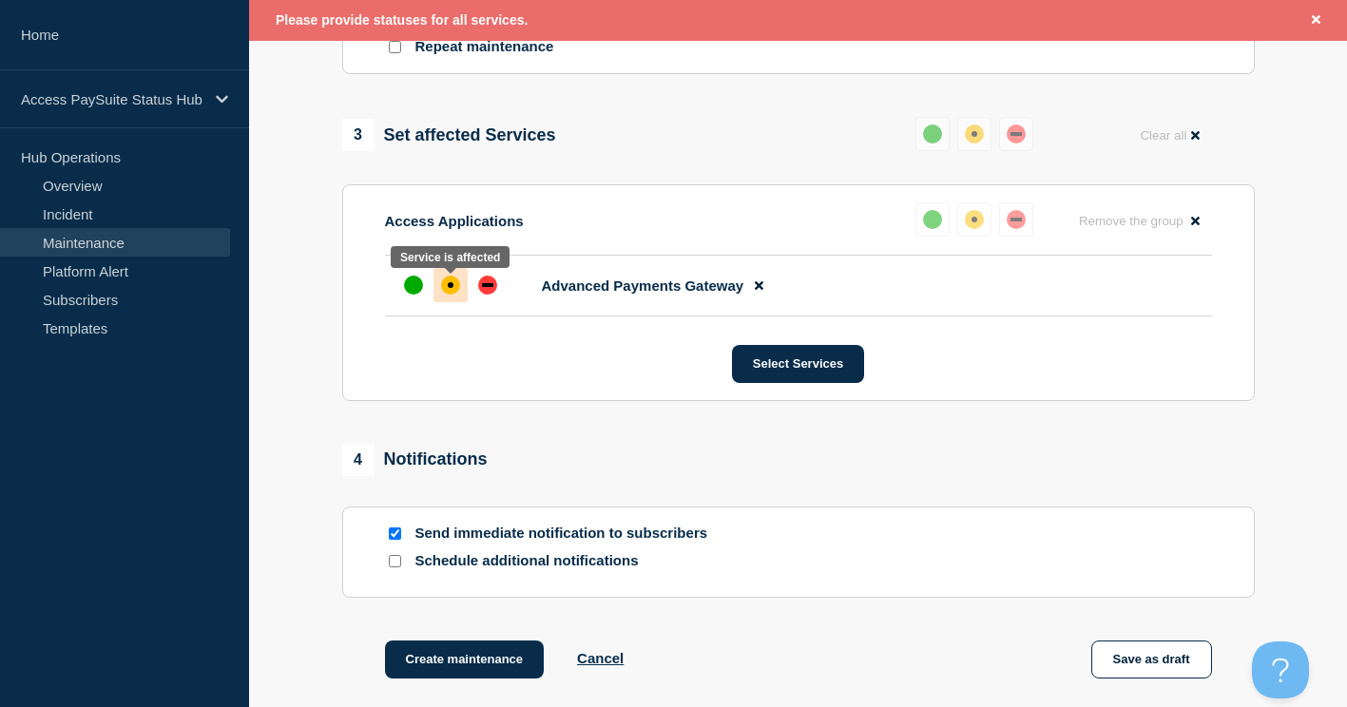
click at [449, 288] on div "affected" at bounding box center [451, 285] width 6 height 6
click at [1150, 657] on button "Save as draft" at bounding box center [1152, 660] width 121 height 38
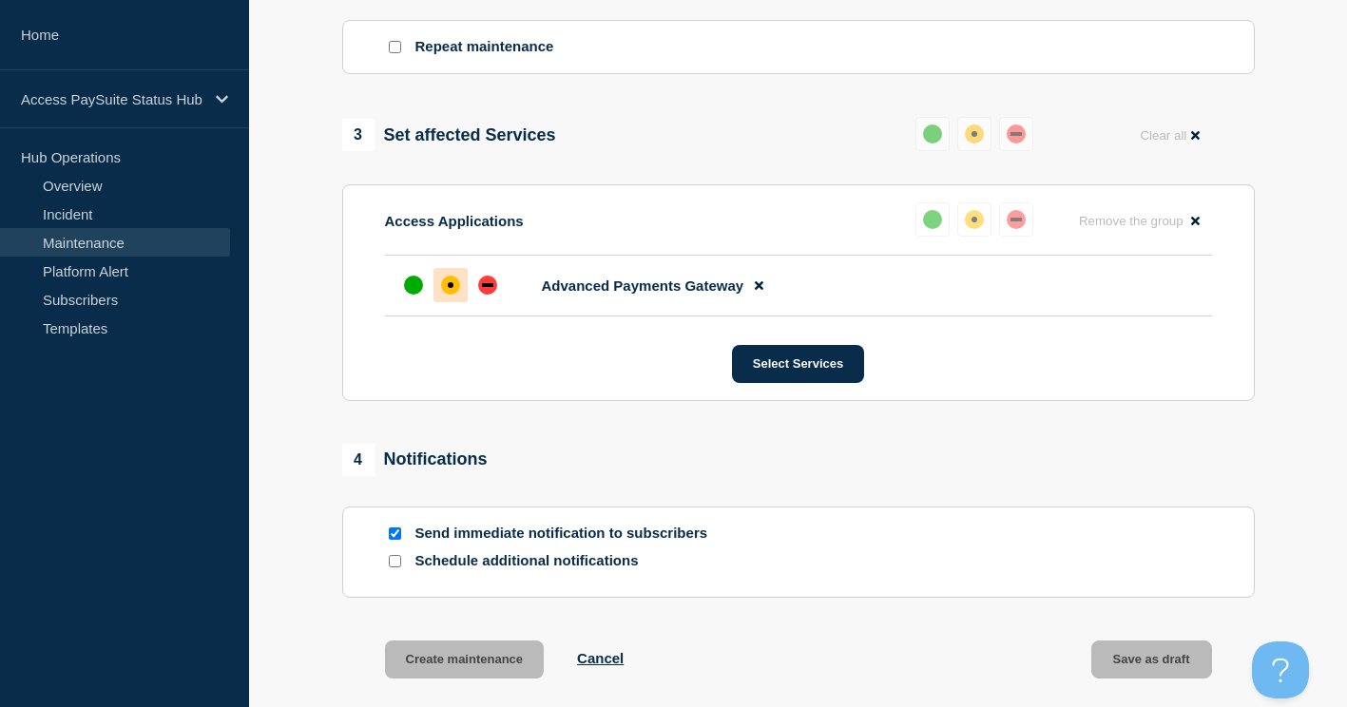
scroll to position [856, 0]
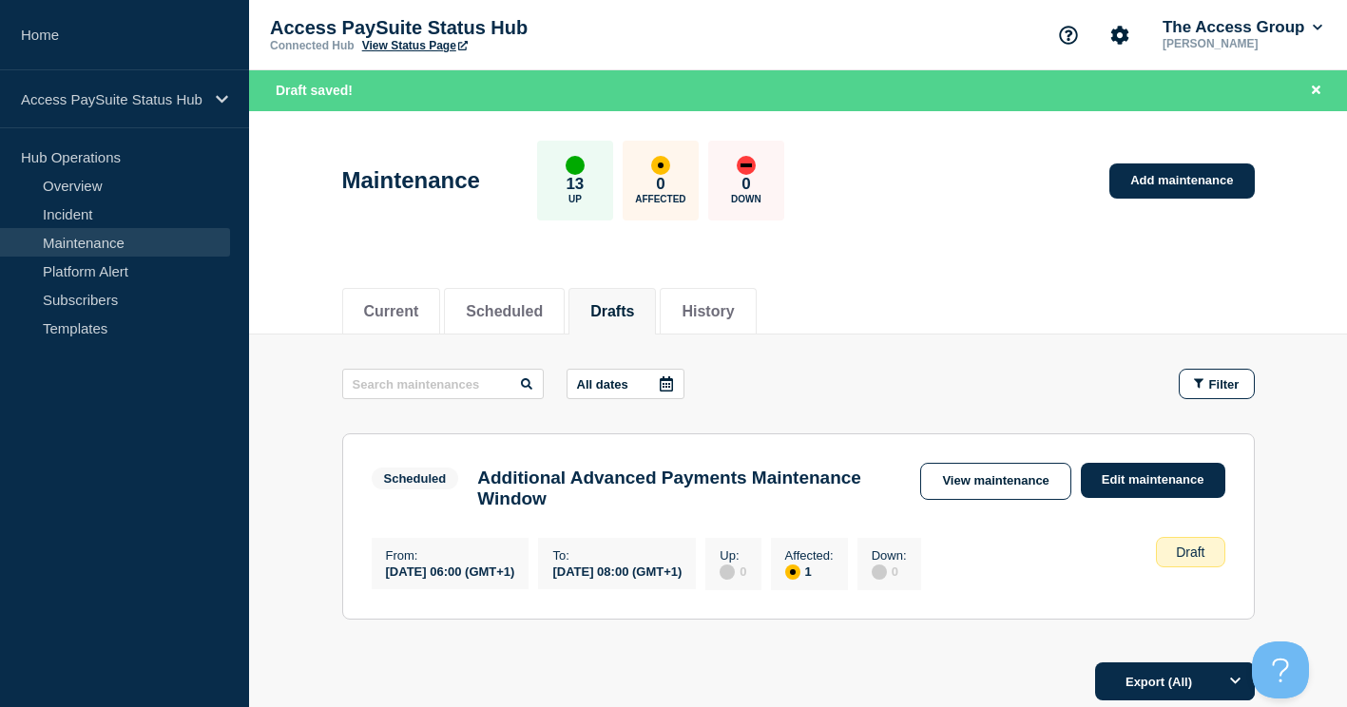
click at [942, 307] on div "Current Scheduled Drafts History" at bounding box center [798, 301] width 913 height 65
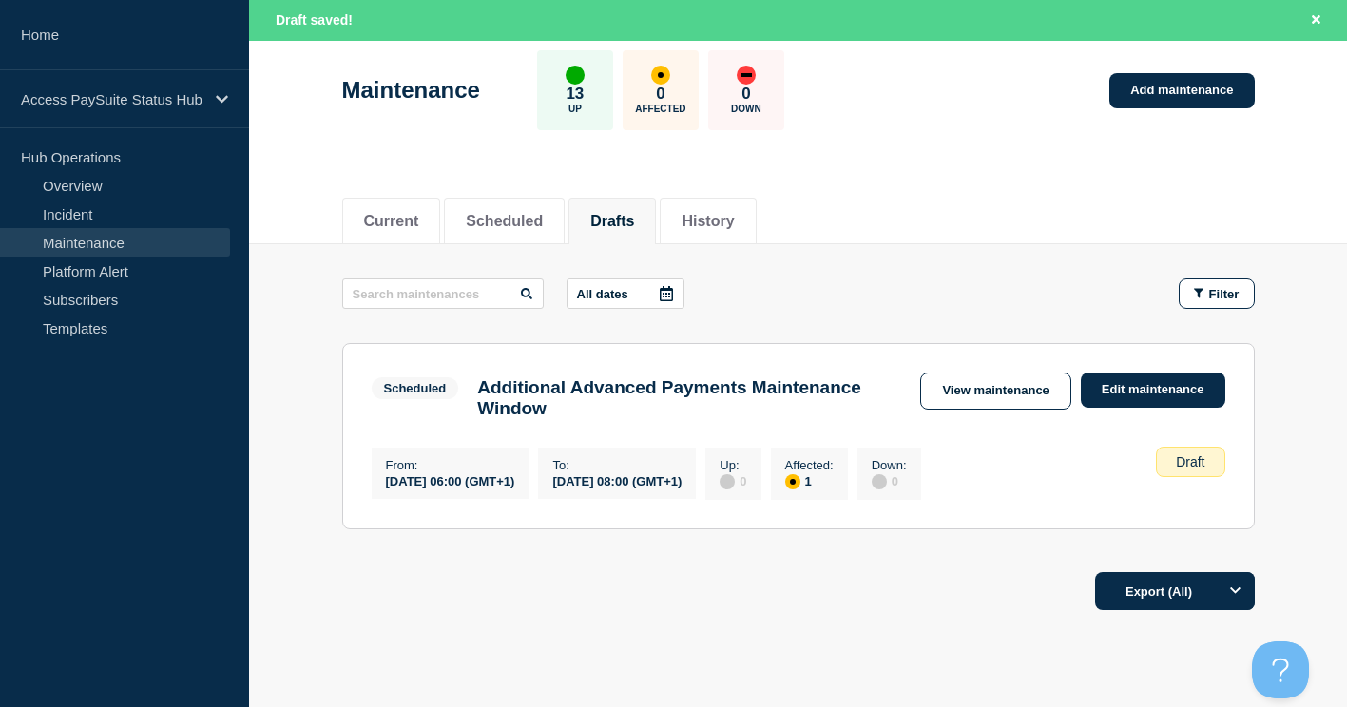
scroll to position [178, 0]
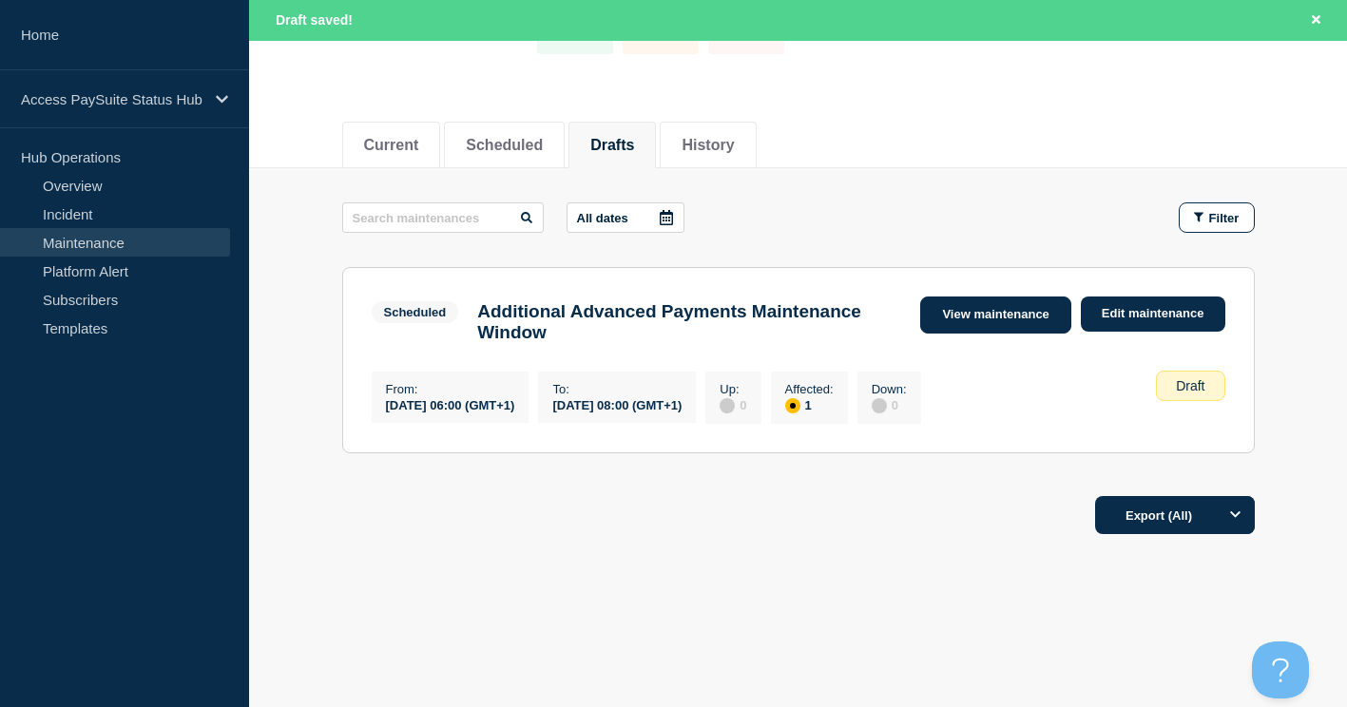
click at [1007, 309] on link "View maintenance" at bounding box center [995, 315] width 150 height 37
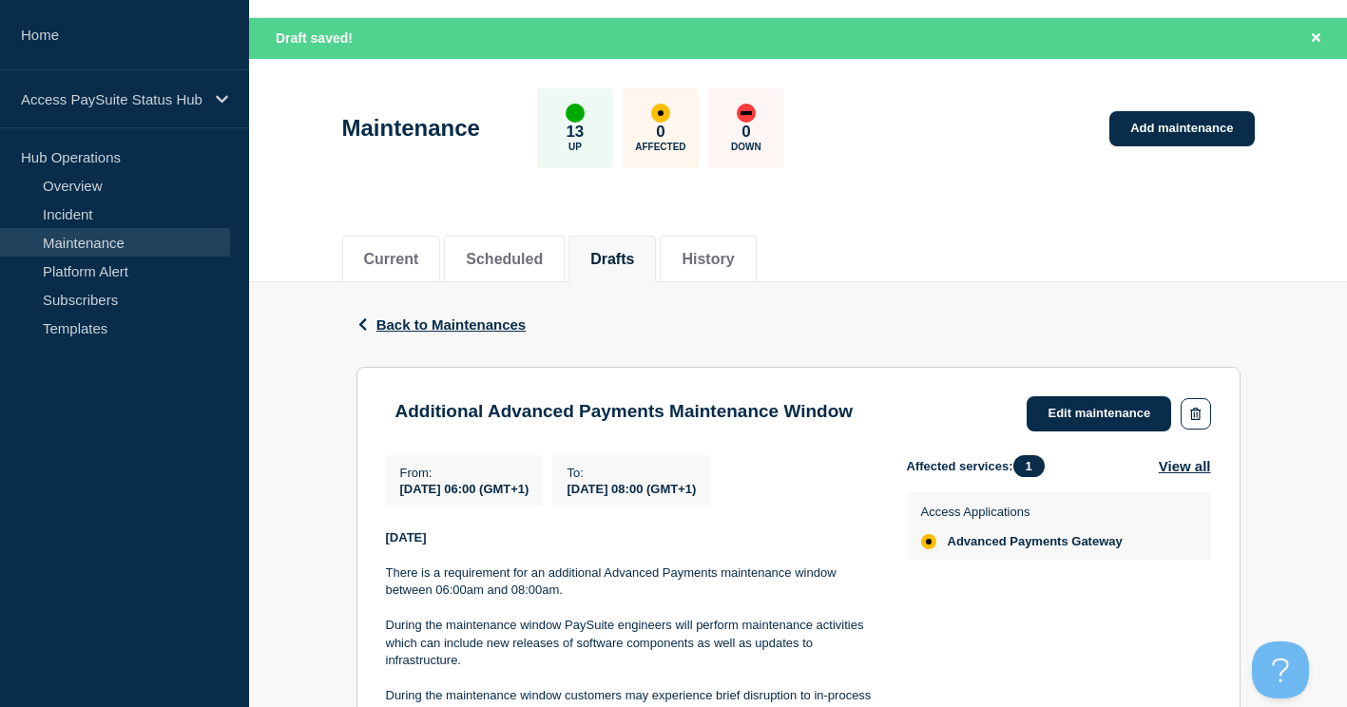
scroll to position [95, 0]
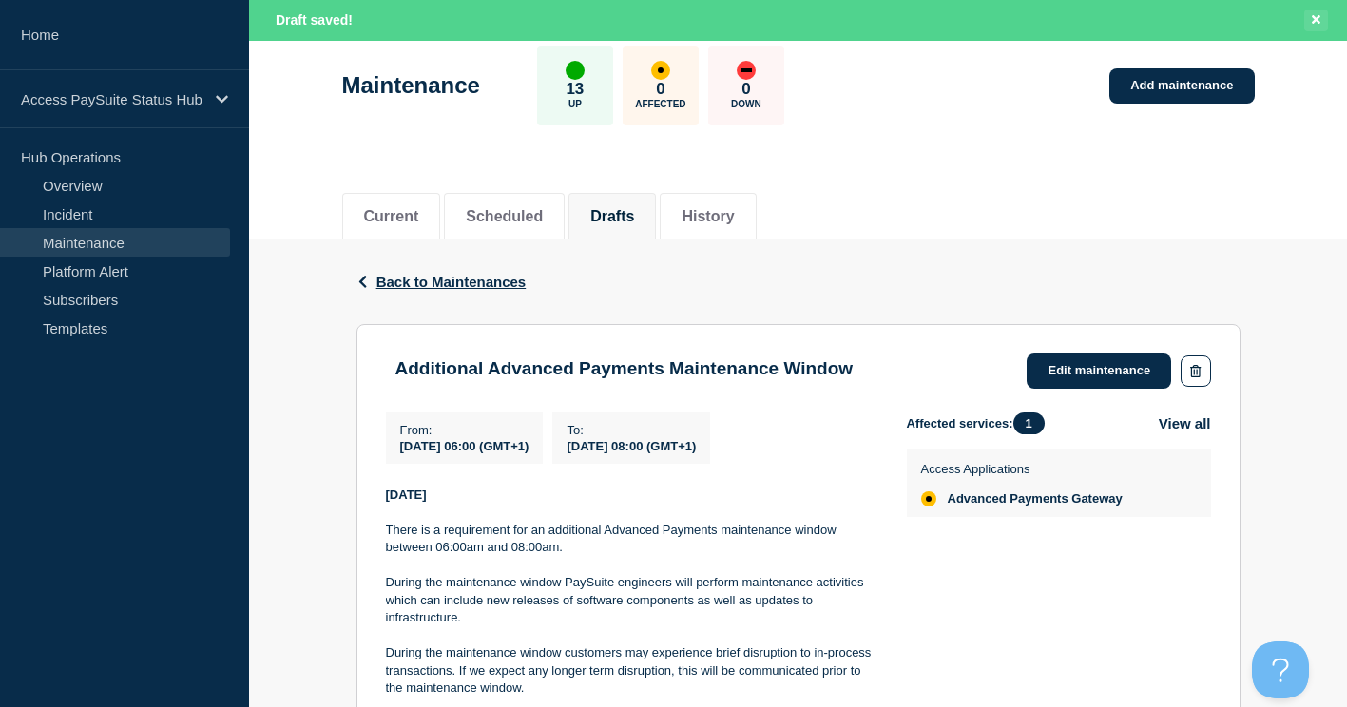
click at [1308, 21] on button "Close banner" at bounding box center [1317, 21] width 24 height 22
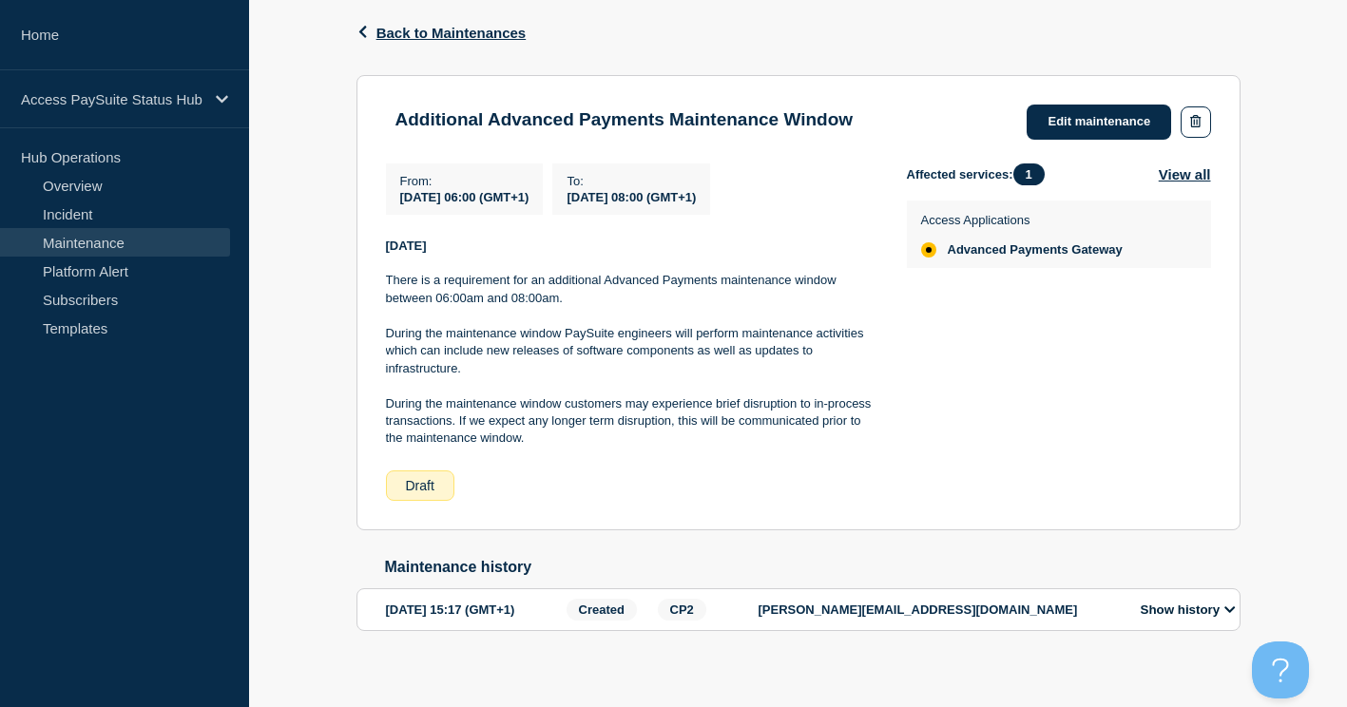
scroll to position [337, 0]
